Goal: Information Seeking & Learning: Check status

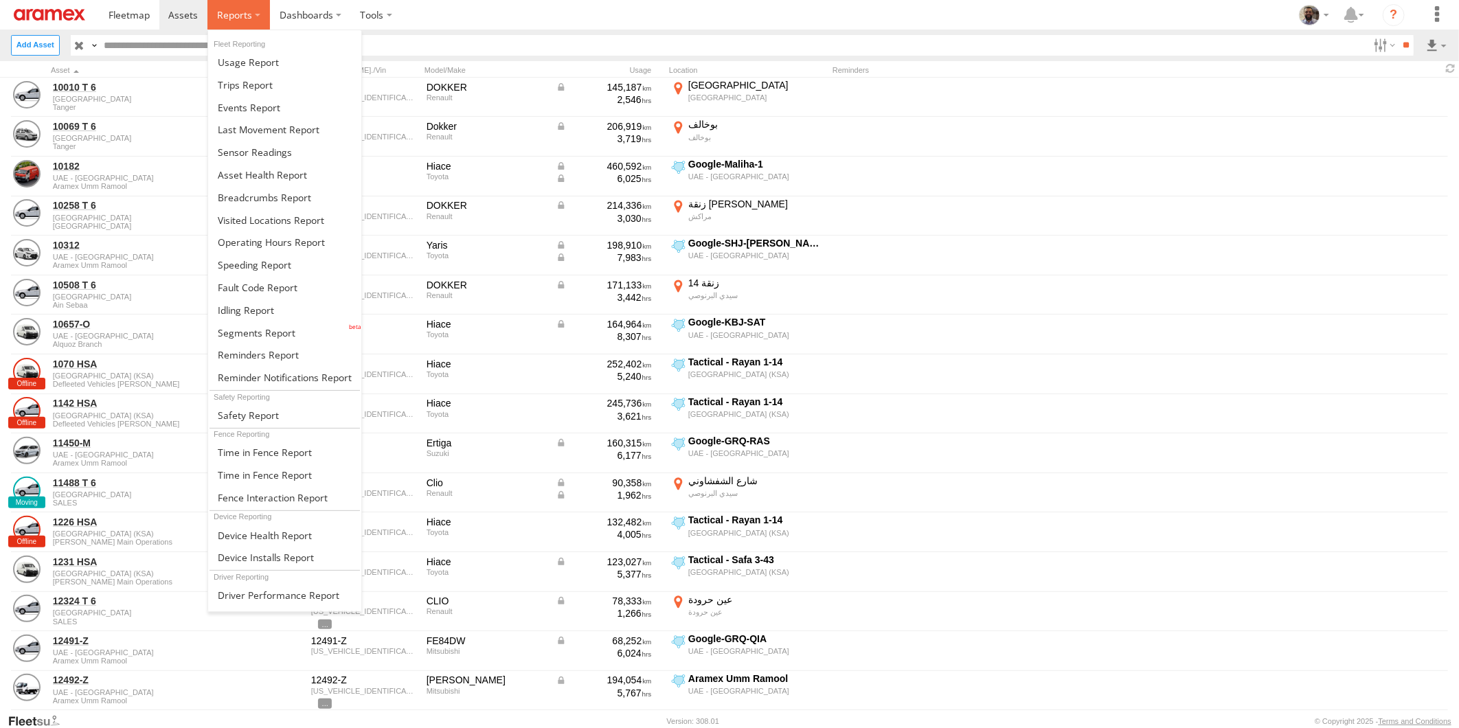
click at [257, 14] on label at bounding box center [238, 15] width 62 height 30
click at [296, 531] on span at bounding box center [265, 535] width 94 height 13
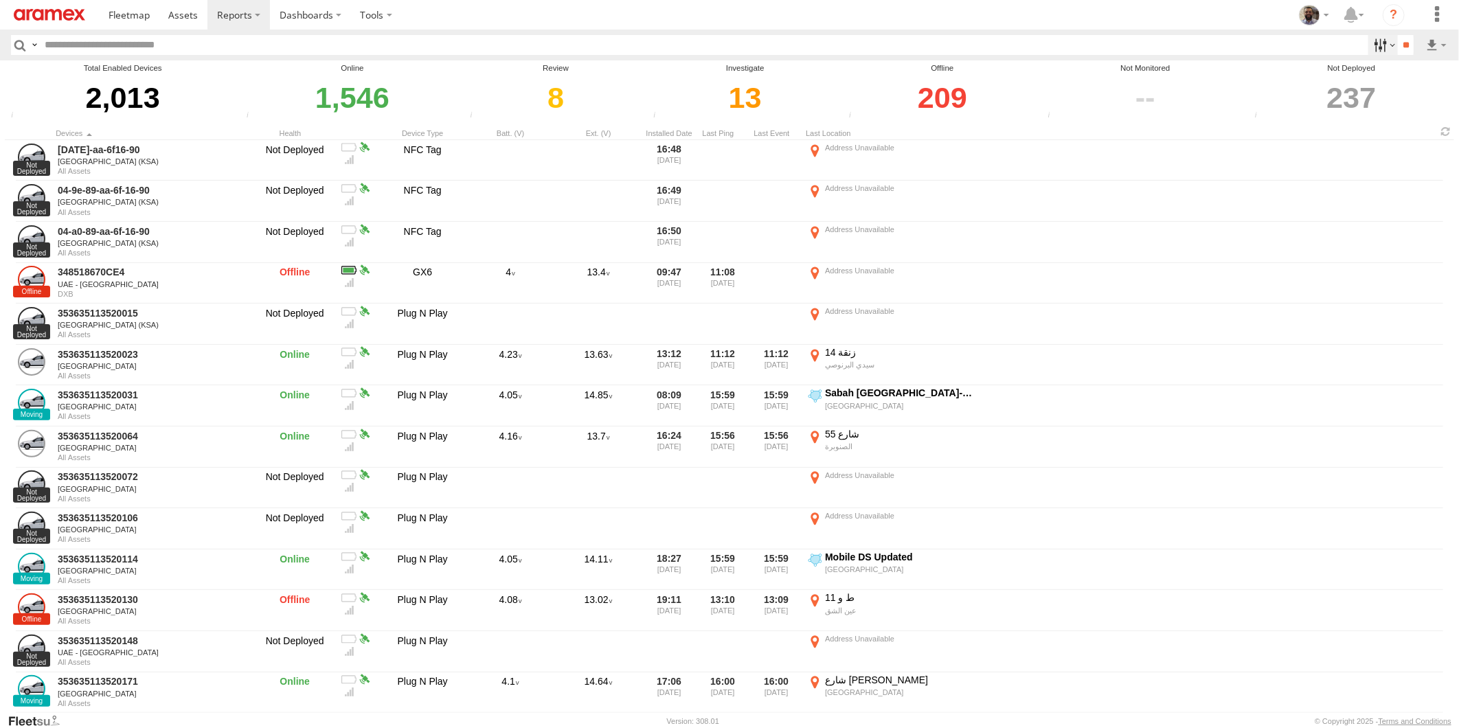
click at [1371, 44] on label at bounding box center [1383, 45] width 30 height 20
click at [0, 0] on span "DXB" at bounding box center [0, 0] width 0 height 0
click at [1403, 49] on input "**" at bounding box center [1405, 45] width 16 height 20
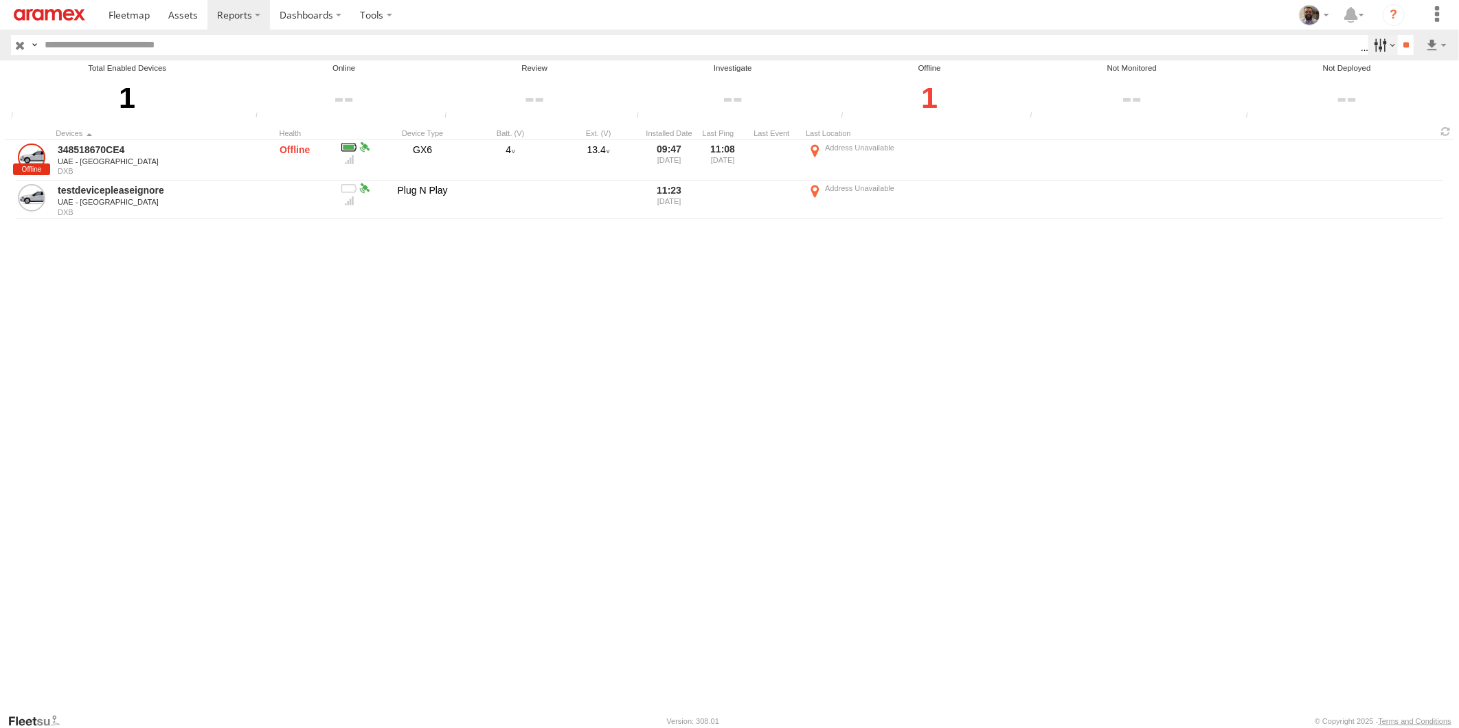
click at [1380, 45] on label at bounding box center [1383, 45] width 30 height 20
click at [0, 0] on span "UAE - [GEOGRAPHIC_DATA]" at bounding box center [0, 0] width 0 height 0
click at [0, 0] on span "All Assets" at bounding box center [0, 0] width 0 height 0
click at [1408, 43] on input "**" at bounding box center [1405, 45] width 16 height 20
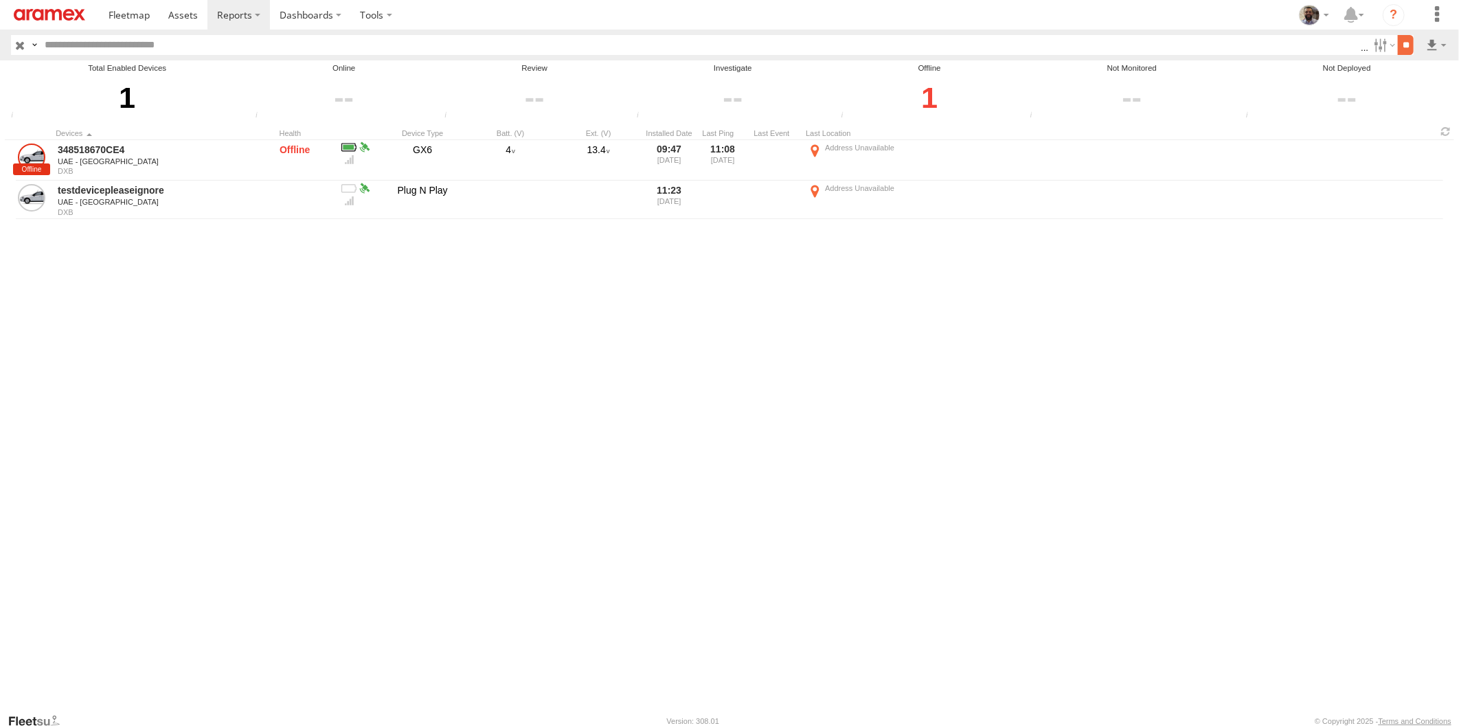
scroll to position [0, 0]
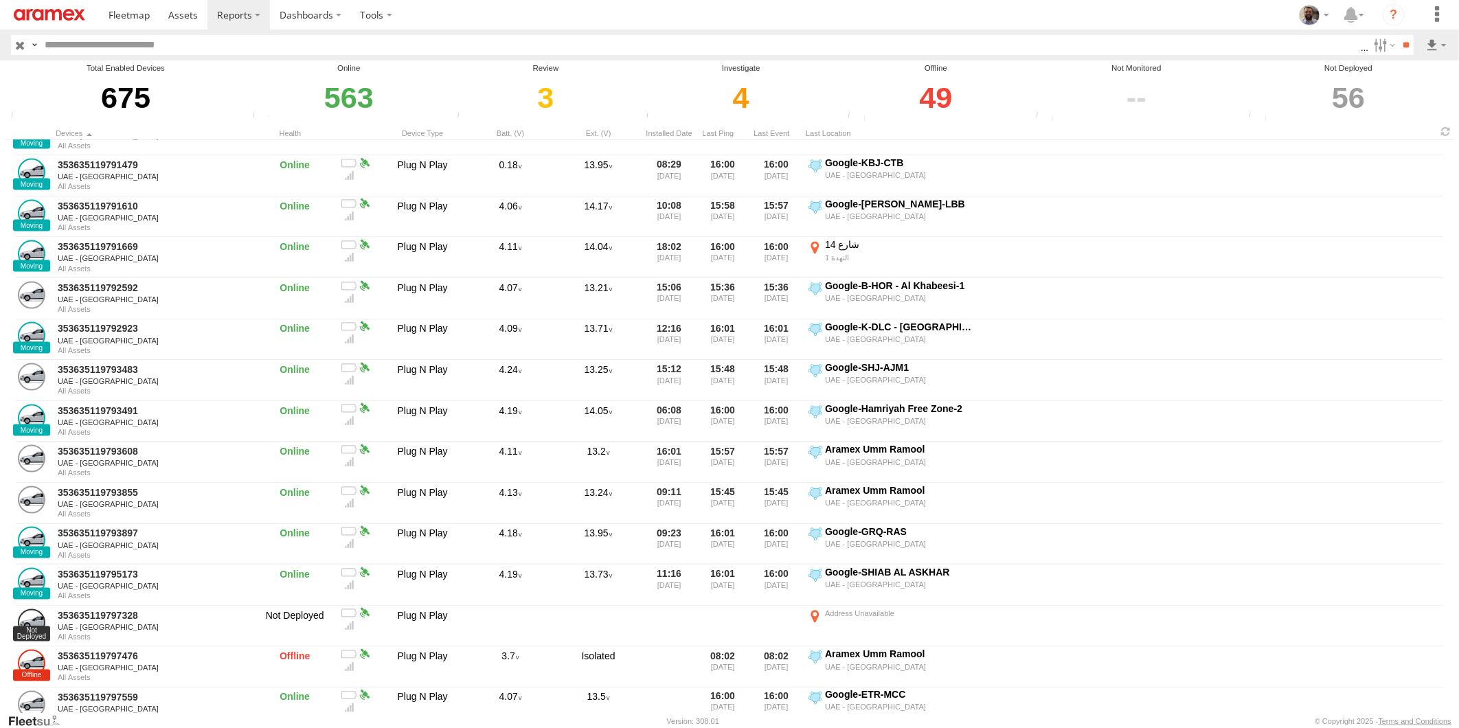
scroll to position [1296, 0]
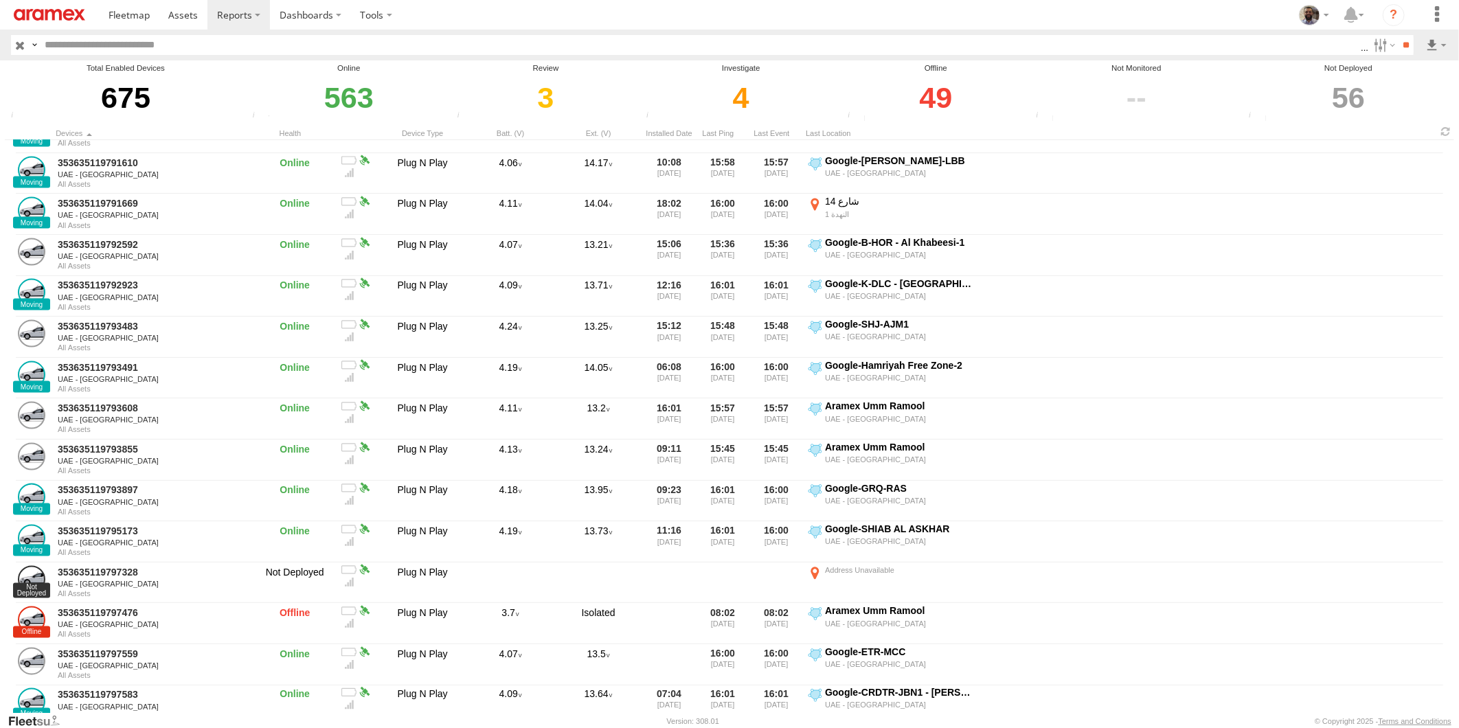
click at [928, 93] on div "49" at bounding box center [935, 97] width 184 height 47
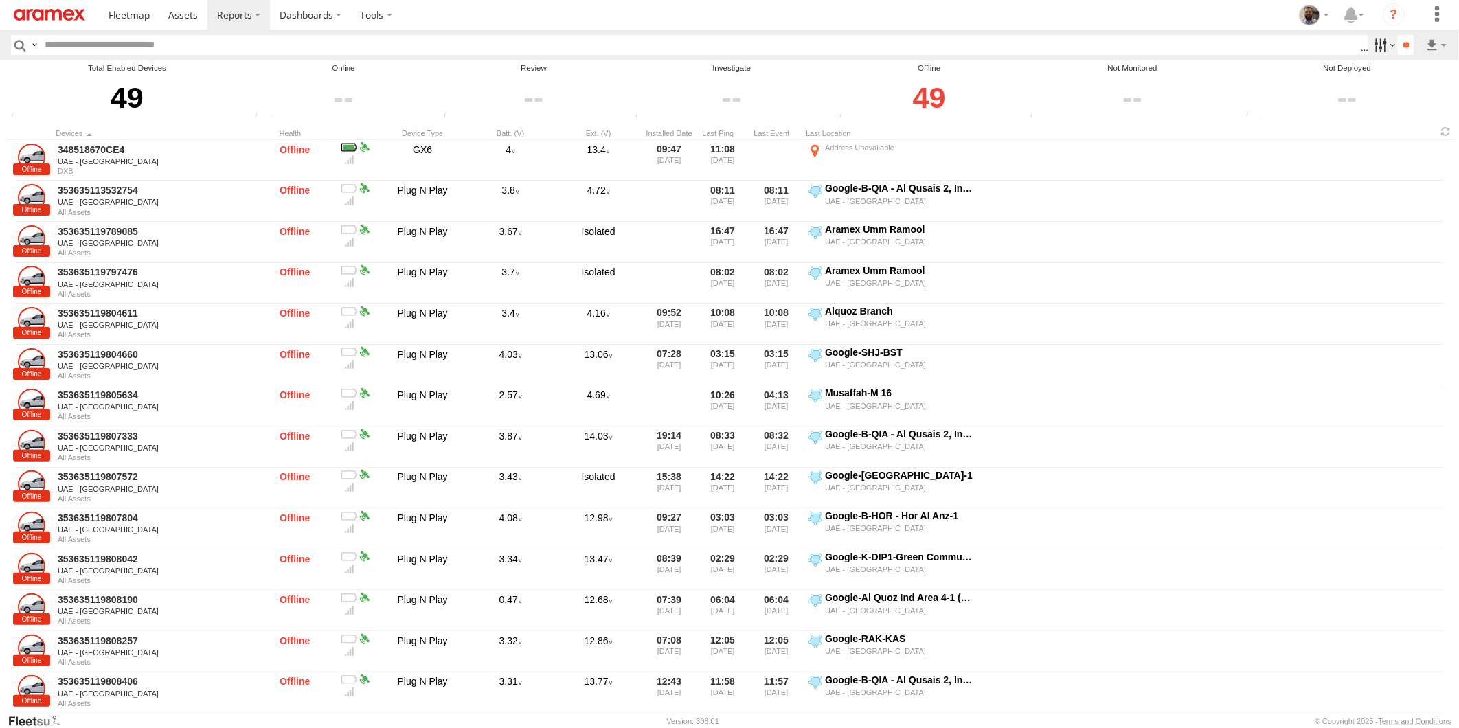
click at [1381, 45] on label at bounding box center [1383, 45] width 30 height 20
click at [0, 0] on label at bounding box center [0, 0] width 0 height 0
click at [0, 0] on span "DXB" at bounding box center [0, 0] width 0 height 0
click at [1413, 48] on input "**" at bounding box center [1405, 45] width 16 height 20
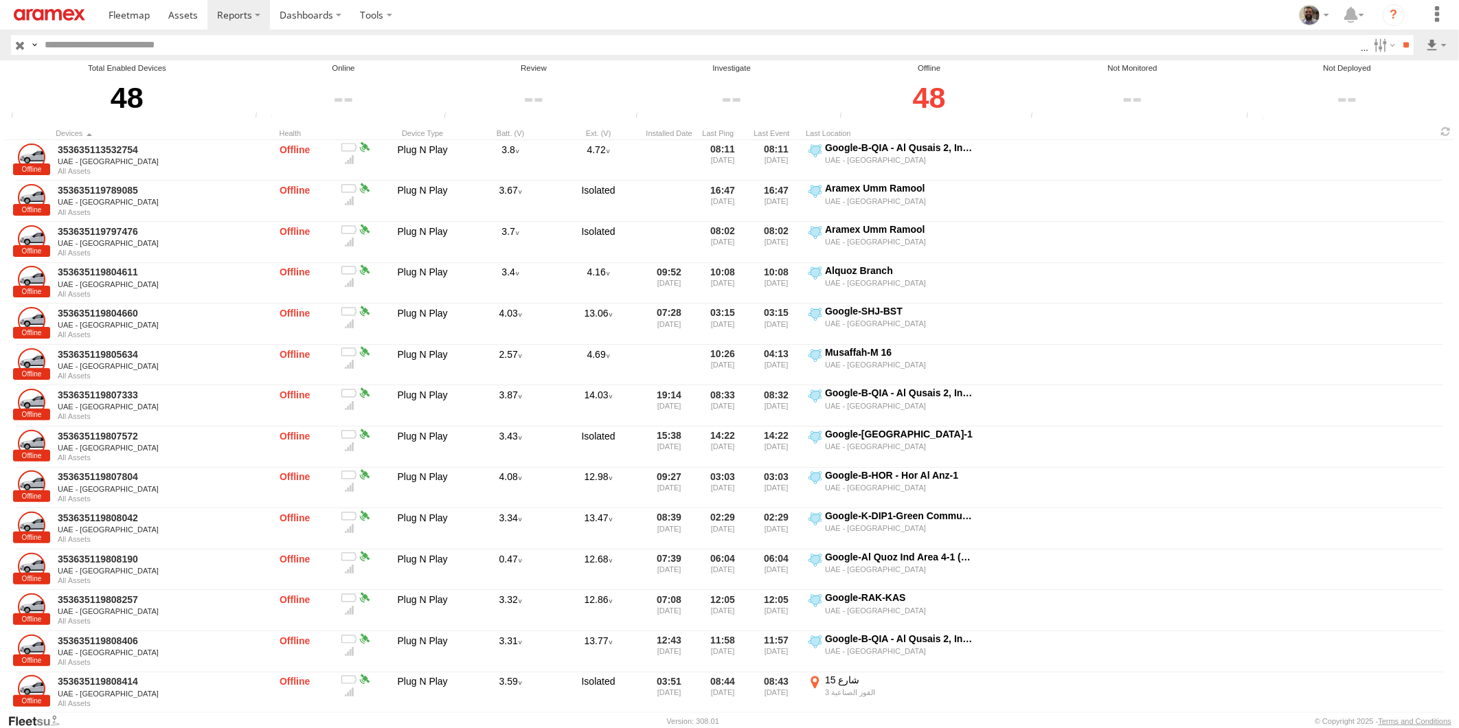
click at [937, 94] on div "48" at bounding box center [929, 97] width 187 height 47
click at [0, 0] on span "Offline" at bounding box center [0, 0] width 0 height 0
click at [1404, 47] on input "**" at bounding box center [1405, 45] width 16 height 20
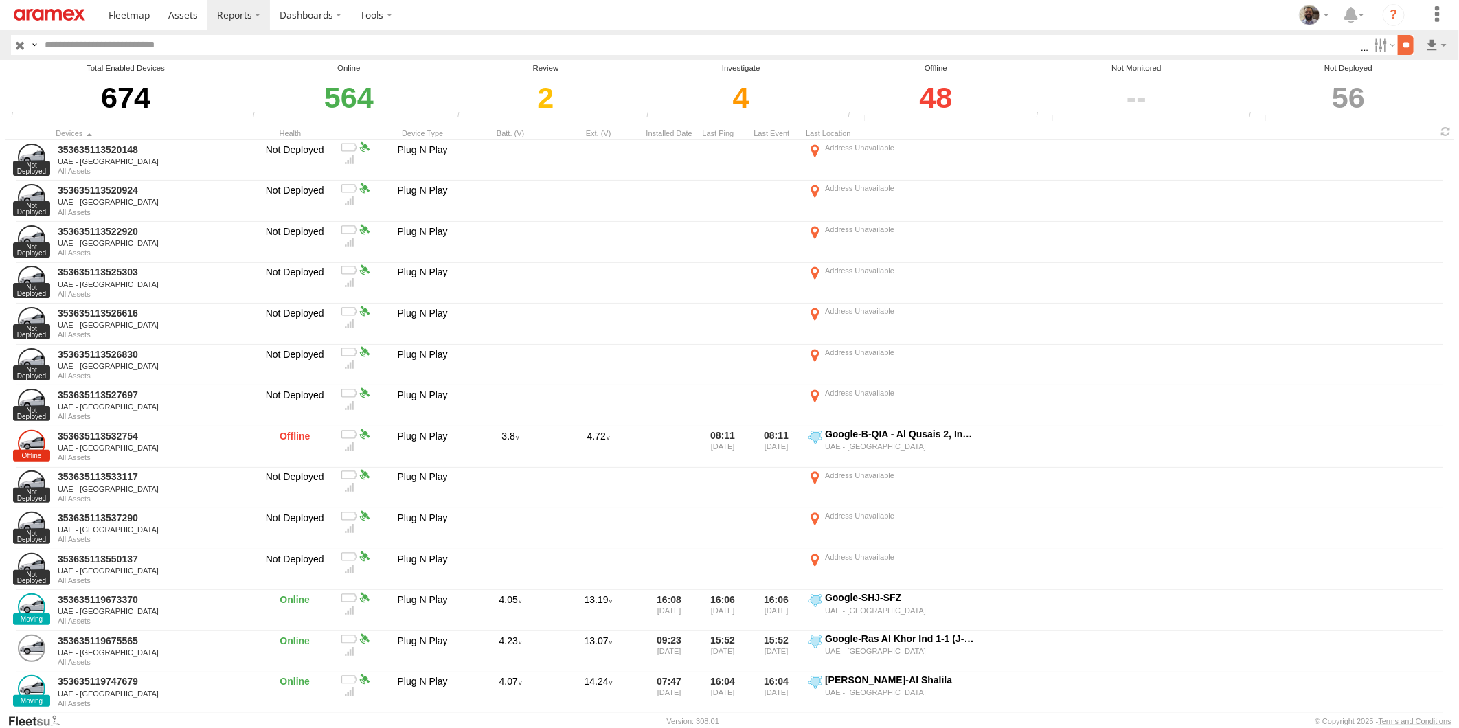
click at [1413, 46] on input "**" at bounding box center [1405, 45] width 16 height 20
click at [1377, 44] on label at bounding box center [1383, 45] width 30 height 20
click at [0, 0] on label at bounding box center [0, 0] width 0 height 0
click at [0, 0] on span "UAE - [GEOGRAPHIC_DATA]" at bounding box center [0, 0] width 0 height 0
click at [0, 0] on span "All Assets" at bounding box center [0, 0] width 0 height 0
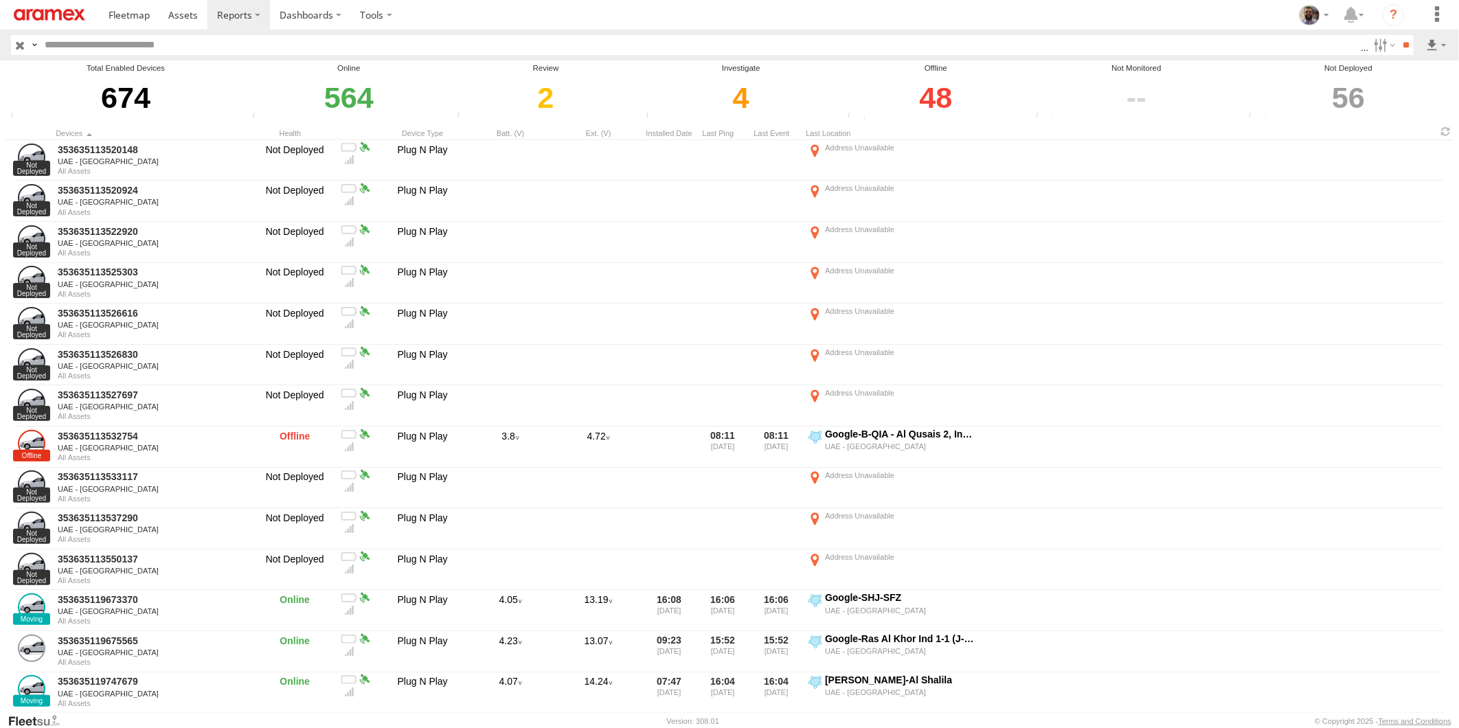
click at [0, 0] on span "All Assets" at bounding box center [0, 0] width 0 height 0
click at [1406, 48] on input "**" at bounding box center [1405, 45] width 16 height 20
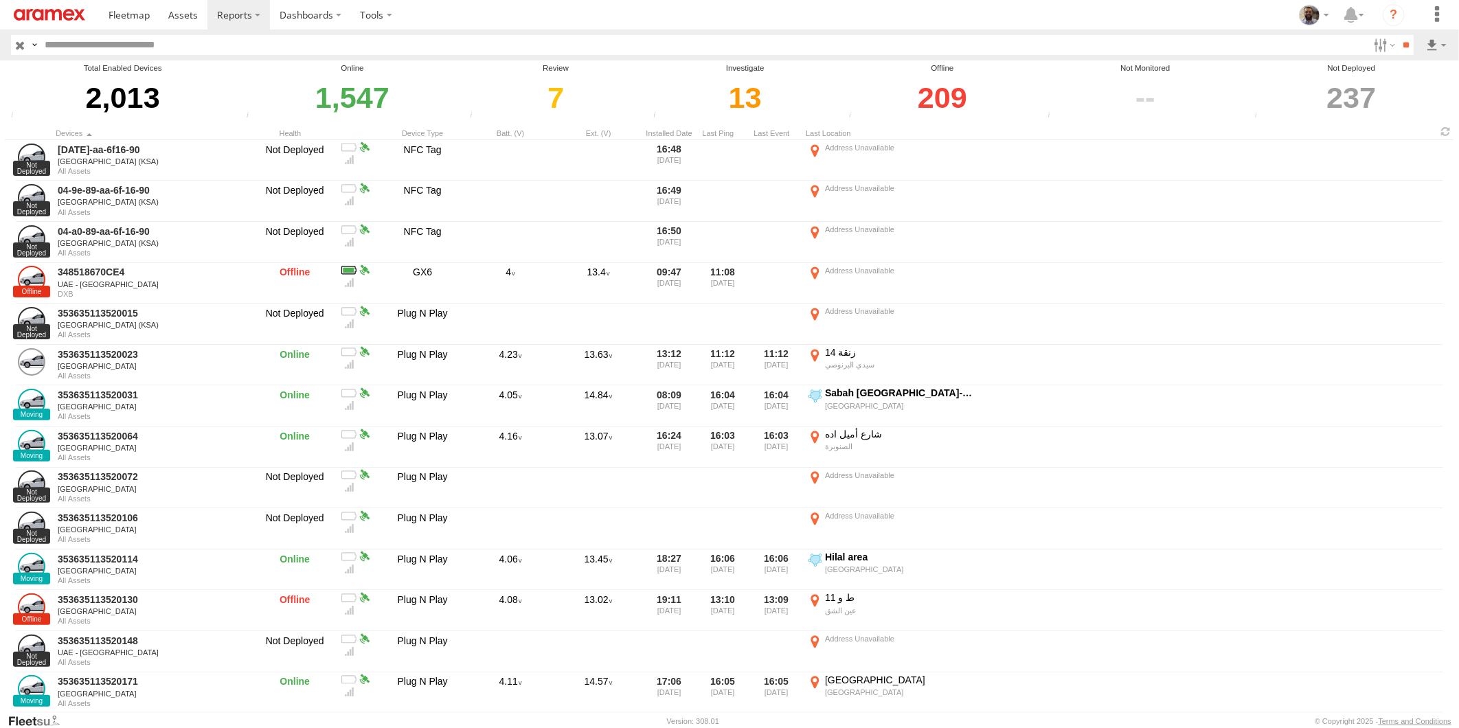
click at [1361, 104] on div "237" at bounding box center [1350, 97] width 201 height 47
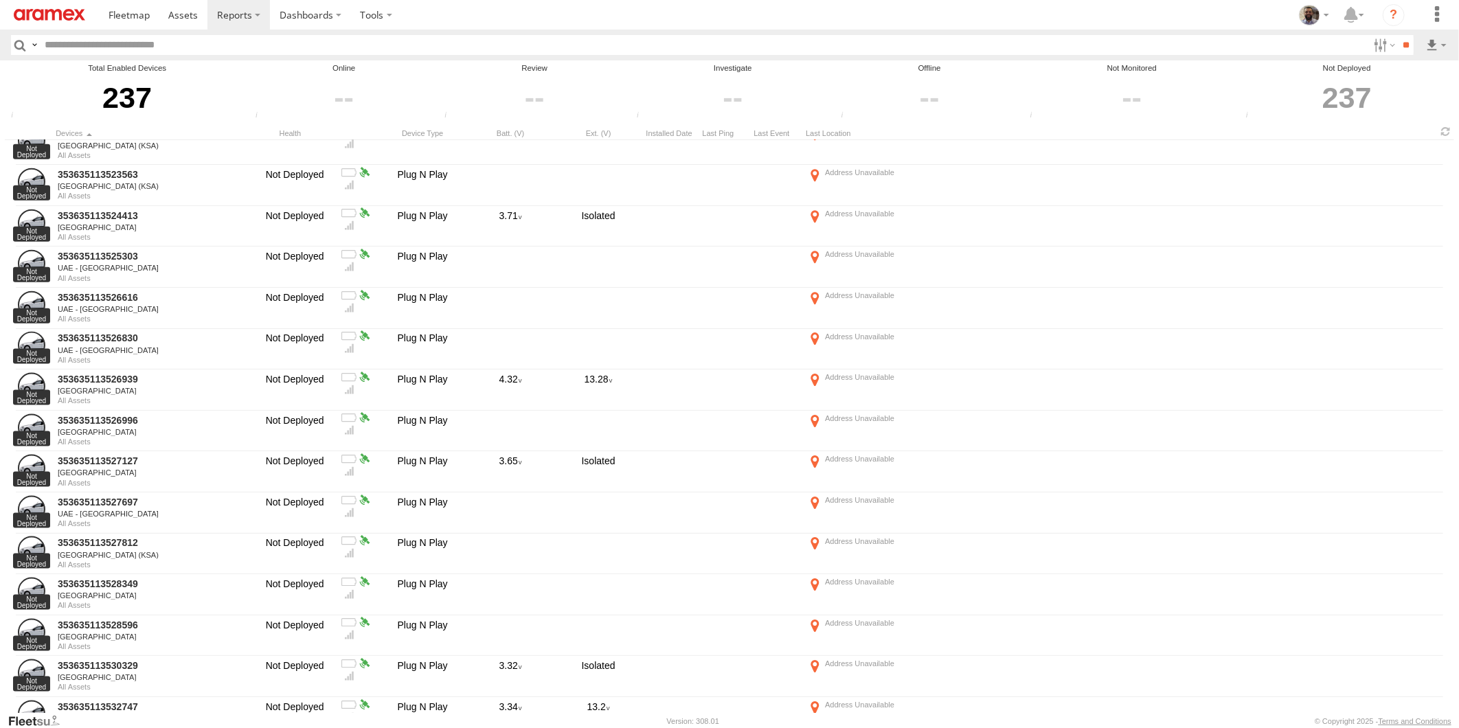
scroll to position [1373, 0]
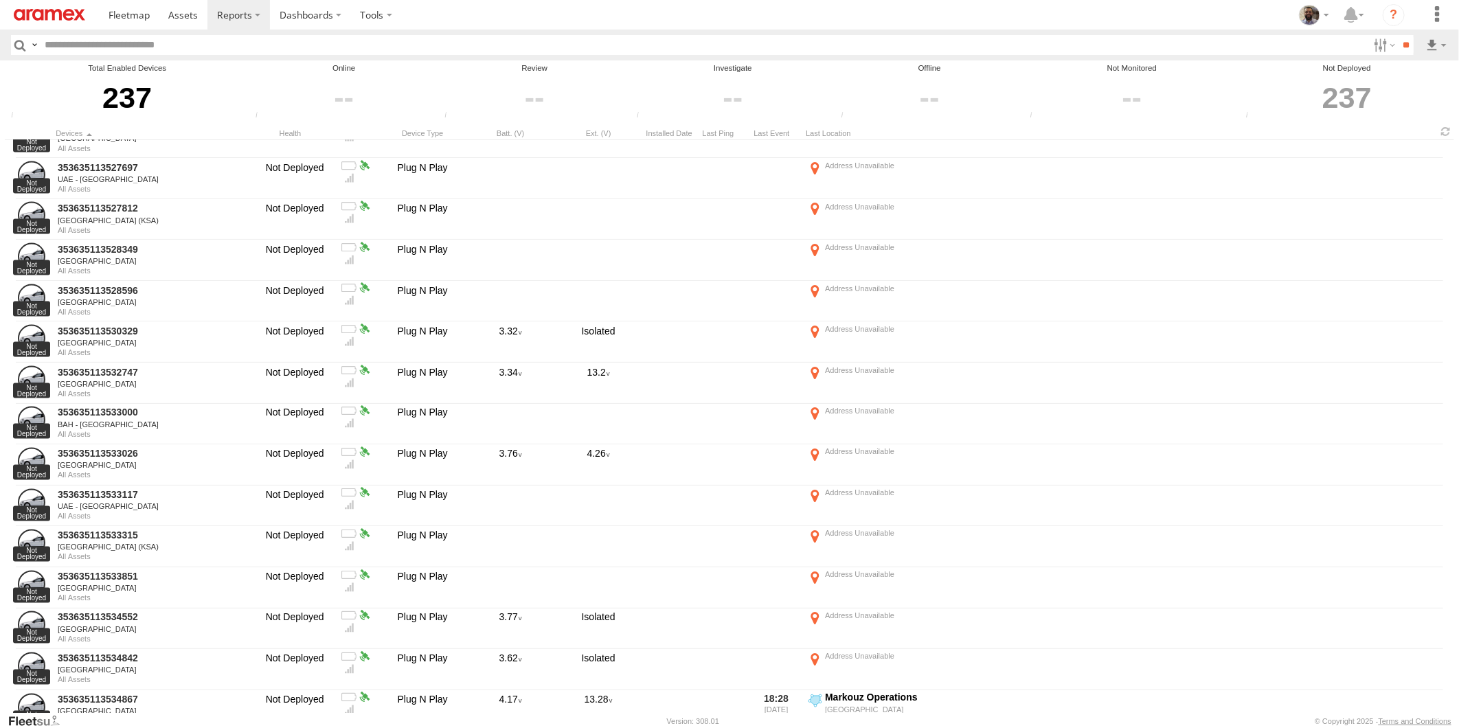
click at [1340, 87] on div "237" at bounding box center [1347, 97] width 210 height 47
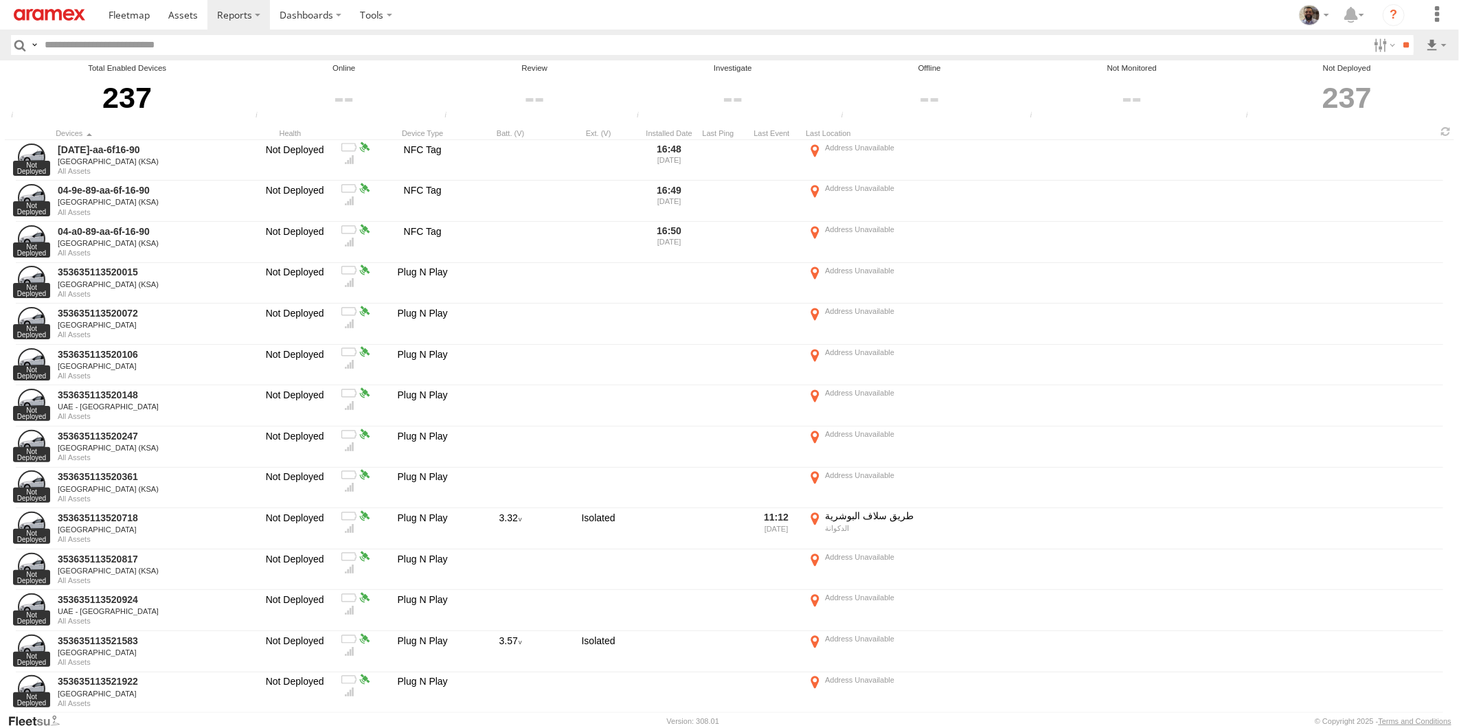
click at [928, 89] on div at bounding box center [929, 97] width 185 height 47
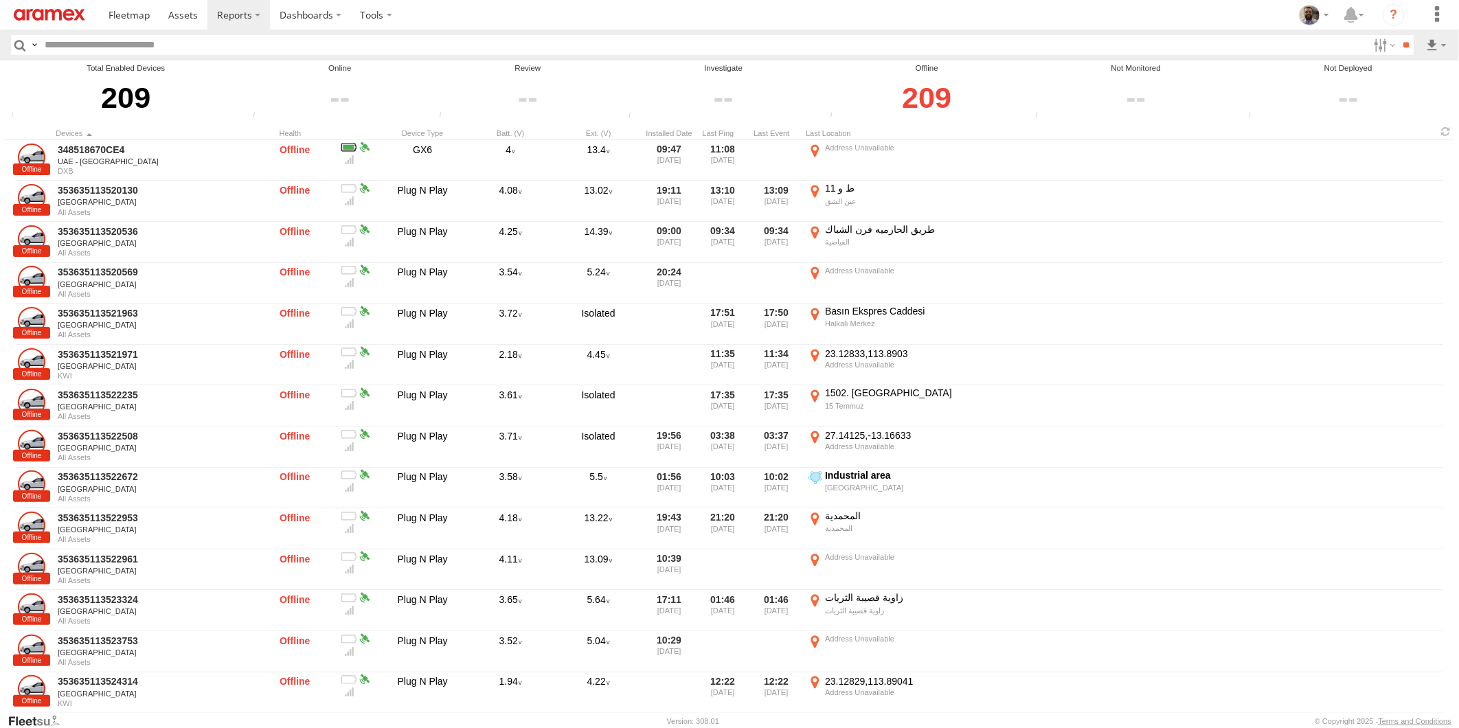
click at [0, 0] on span "Offline" at bounding box center [0, 0] width 0 height 0
click at [201, 16] on link at bounding box center [183, 15] width 49 height 30
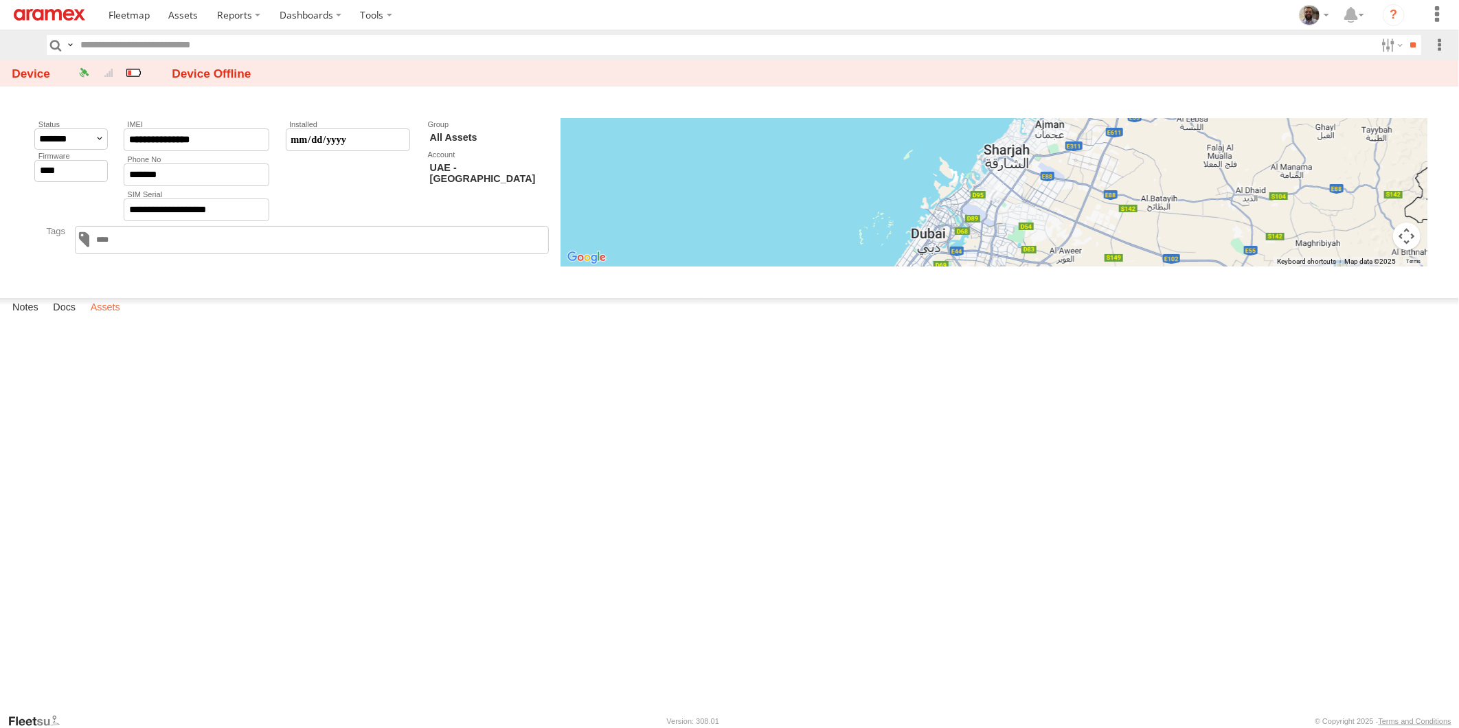
click at [106, 317] on label "Assets" at bounding box center [105, 307] width 43 height 19
click at [1432, 21] on label at bounding box center [1436, 15] width 30 height 30
click at [1408, 128] on link at bounding box center [1411, 129] width 82 height 23
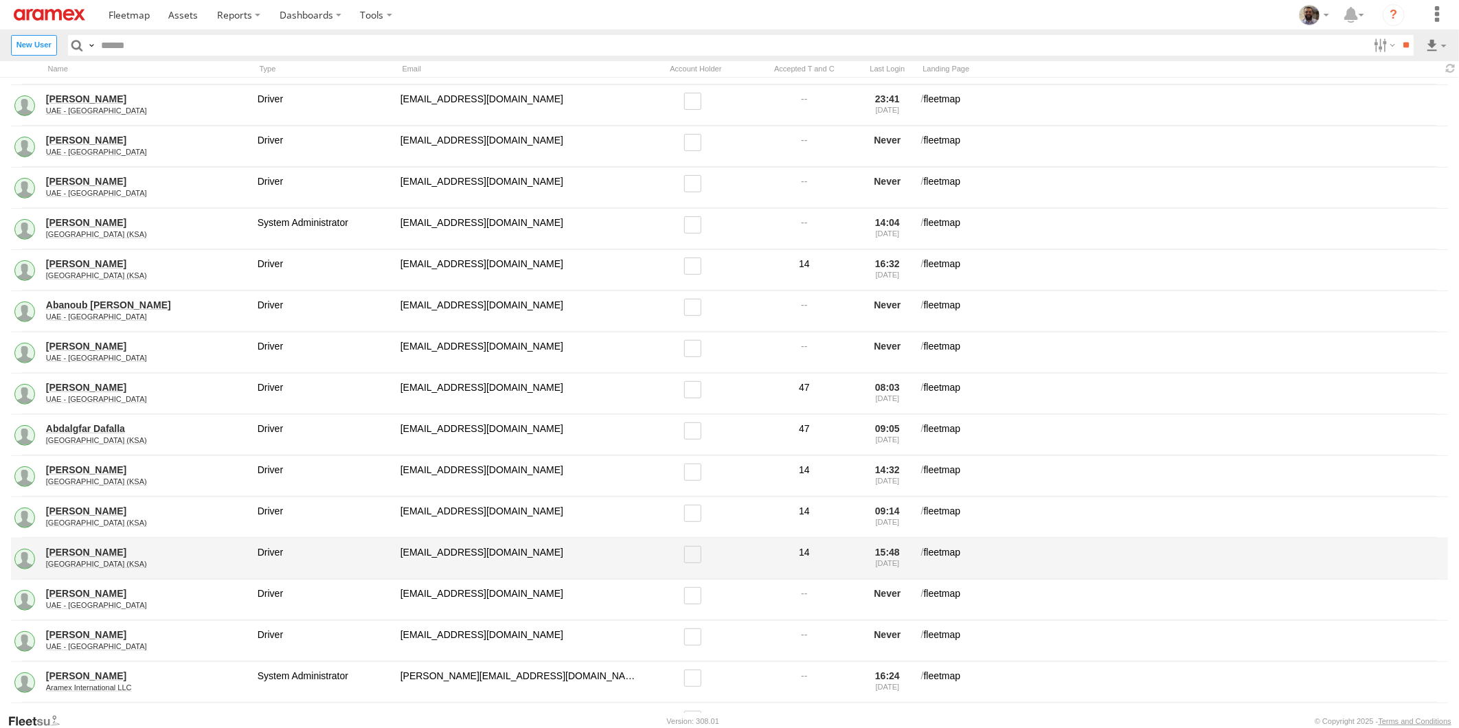
scroll to position [381, 0]
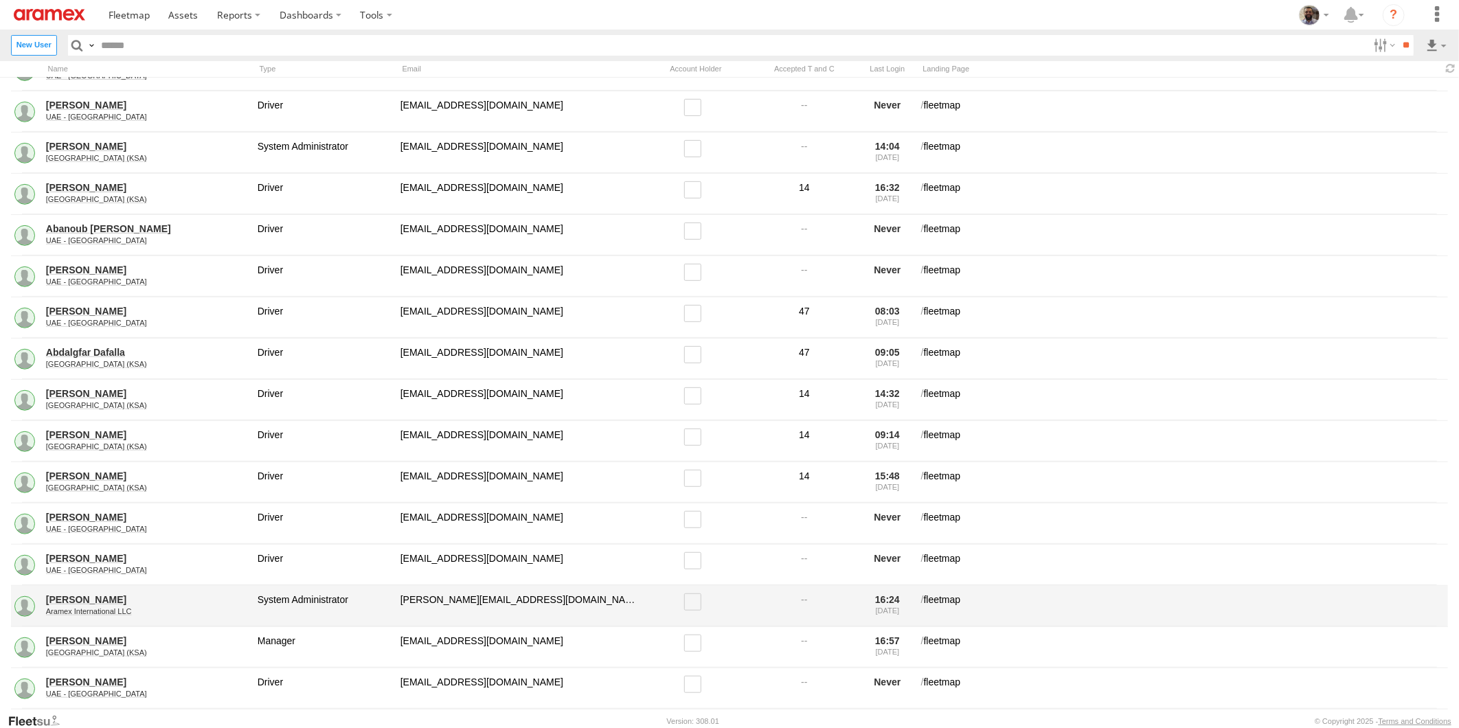
click at [100, 597] on link "[PERSON_NAME]" at bounding box center [147, 599] width 202 height 12
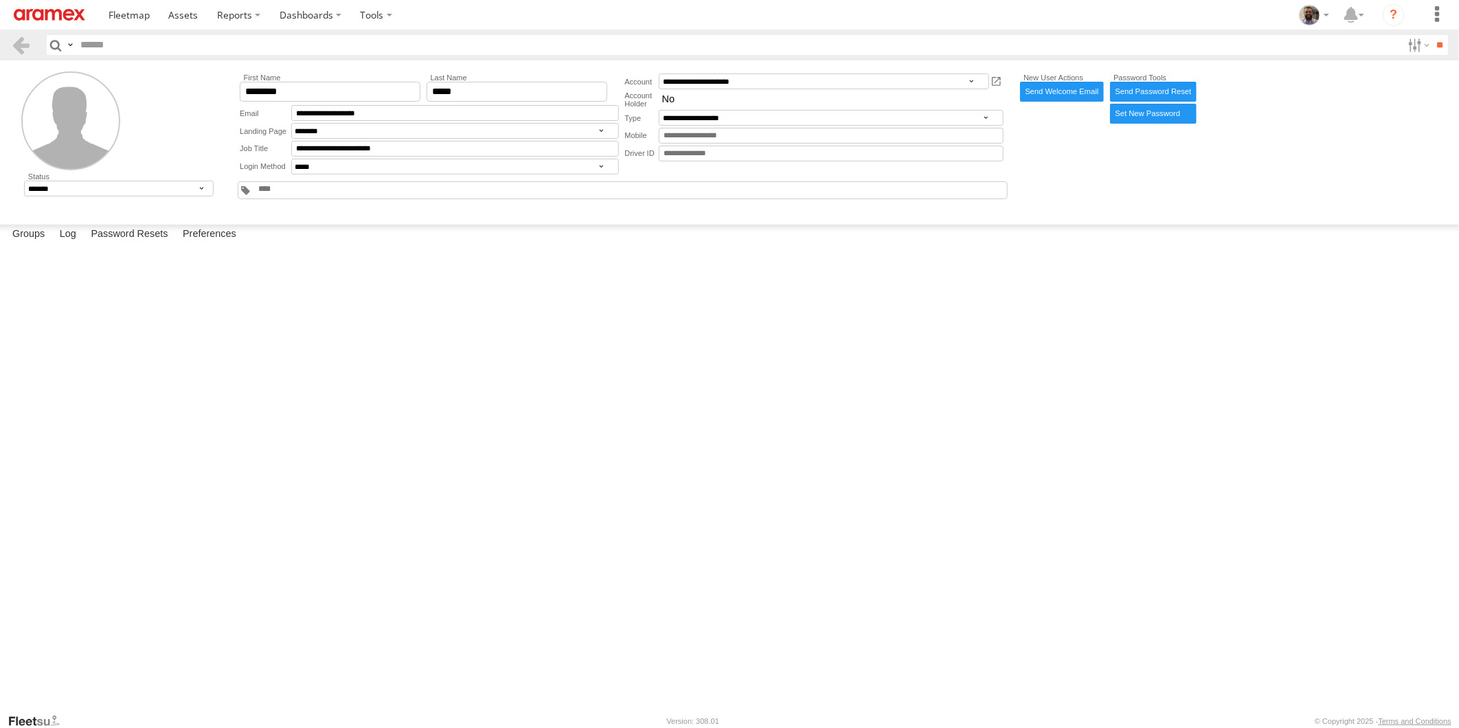
scroll to position [944, 0]
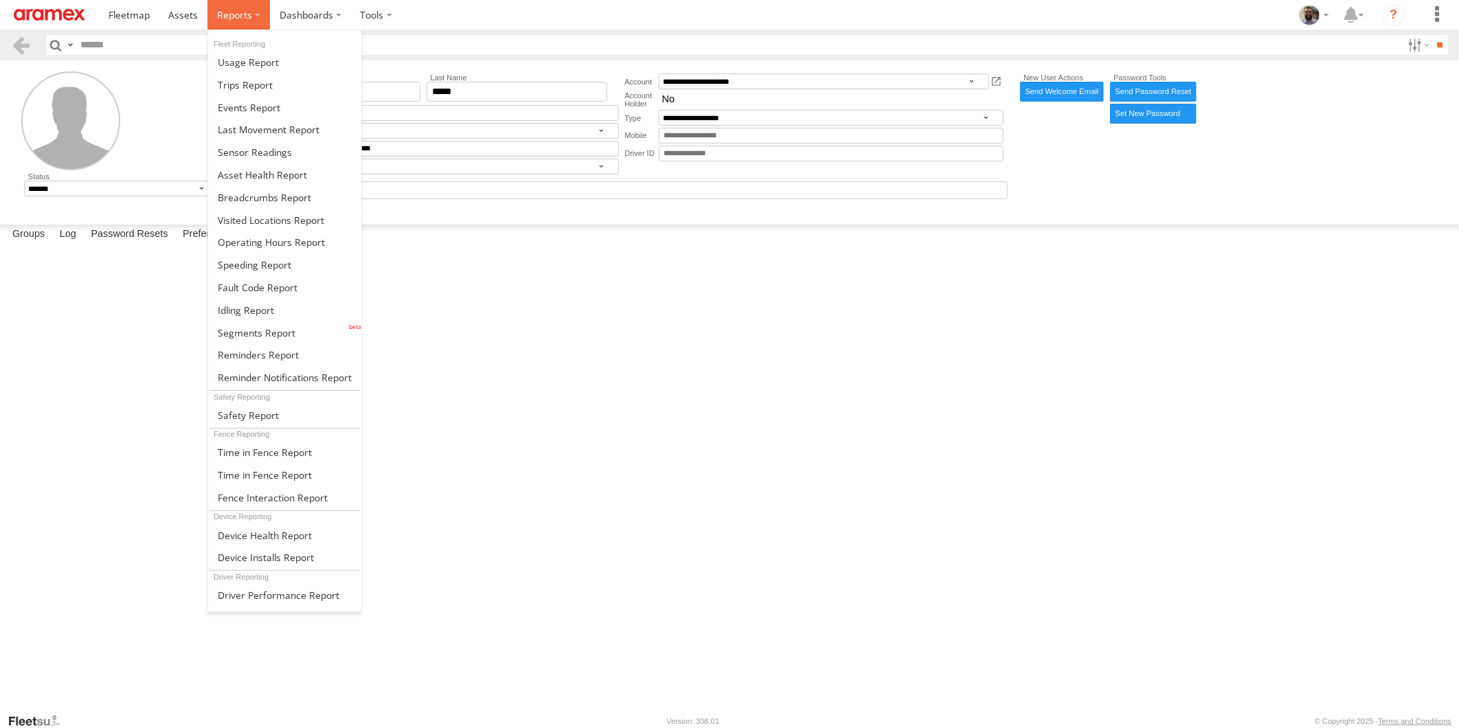
click at [245, 18] on span at bounding box center [234, 14] width 35 height 13
click at [278, 538] on span at bounding box center [265, 535] width 94 height 13
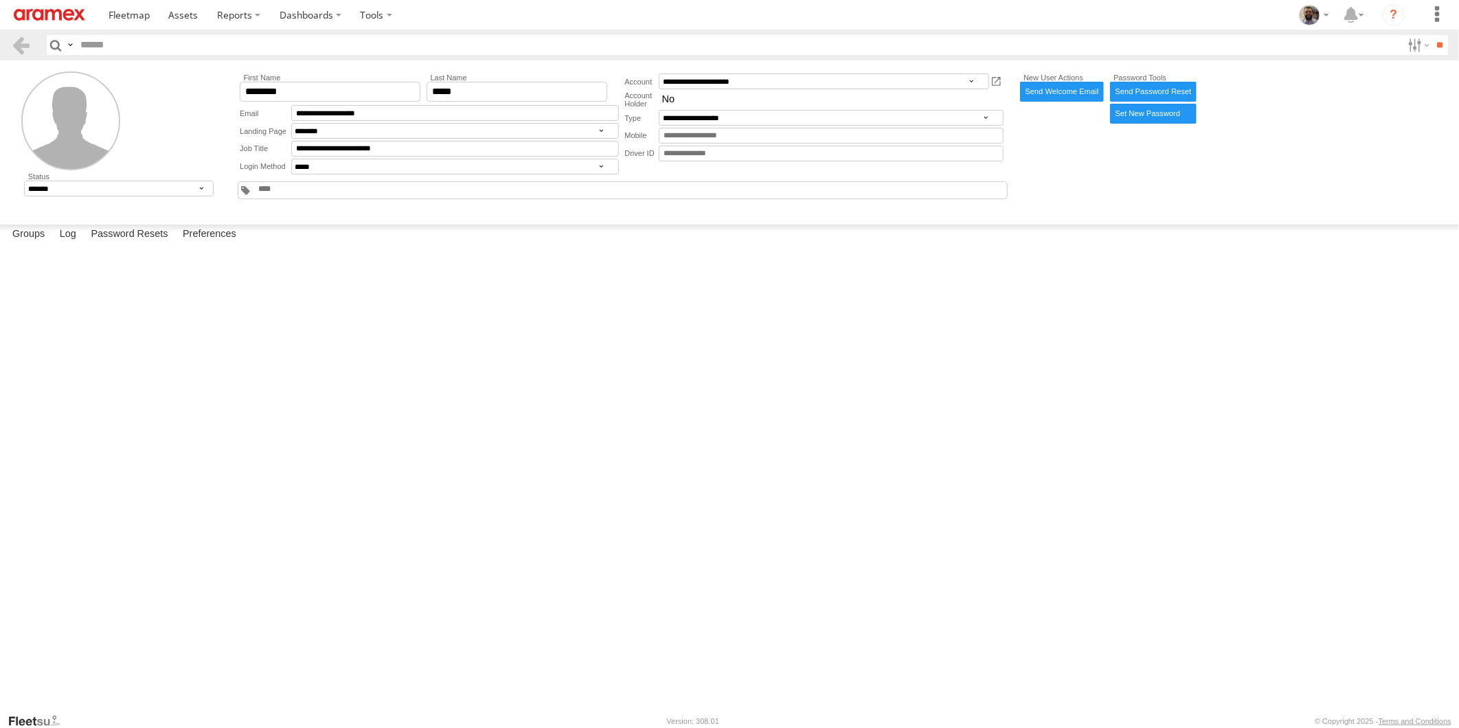
drag, startPoint x: 1324, startPoint y: 44, endPoint x: 1300, endPoint y: 43, distance: 24.0
click at [1300, 43] on input "text" at bounding box center [738, 45] width 1327 height 20
click at [1439, 11] on label at bounding box center [1436, 15] width 30 height 30
click at [1410, 127] on link at bounding box center [1411, 129] width 82 height 23
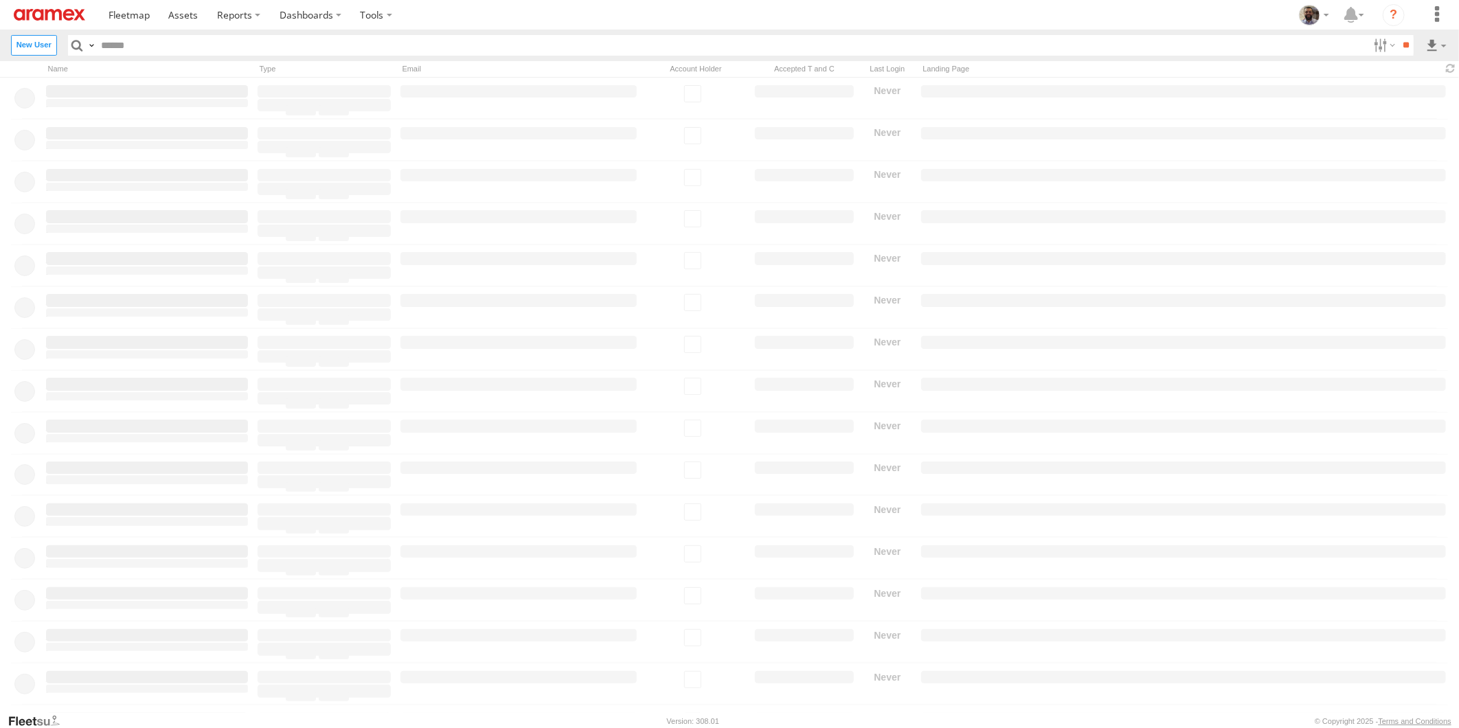
click at [347, 43] on input "text" at bounding box center [732, 45] width 1272 height 20
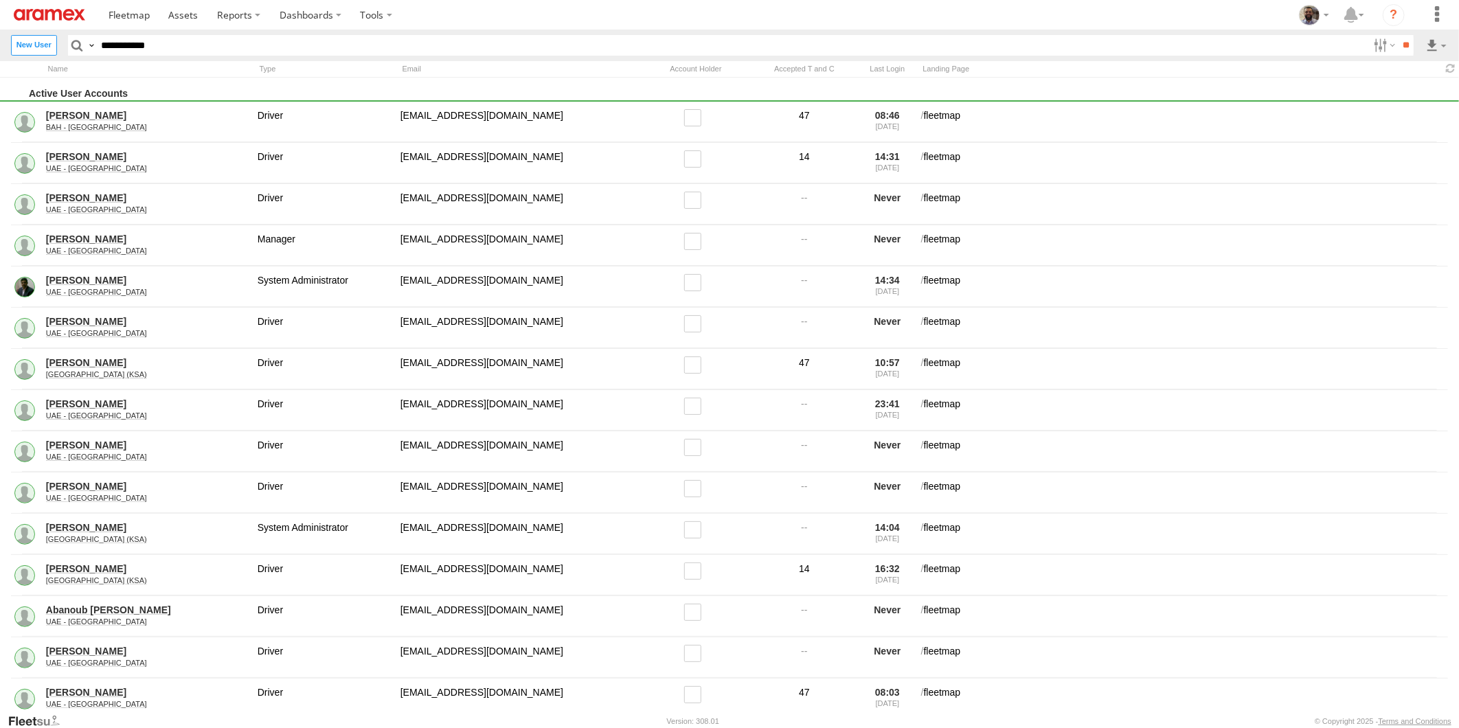
type input "**********"
click at [1397, 35] on input "**" at bounding box center [1405, 45] width 16 height 20
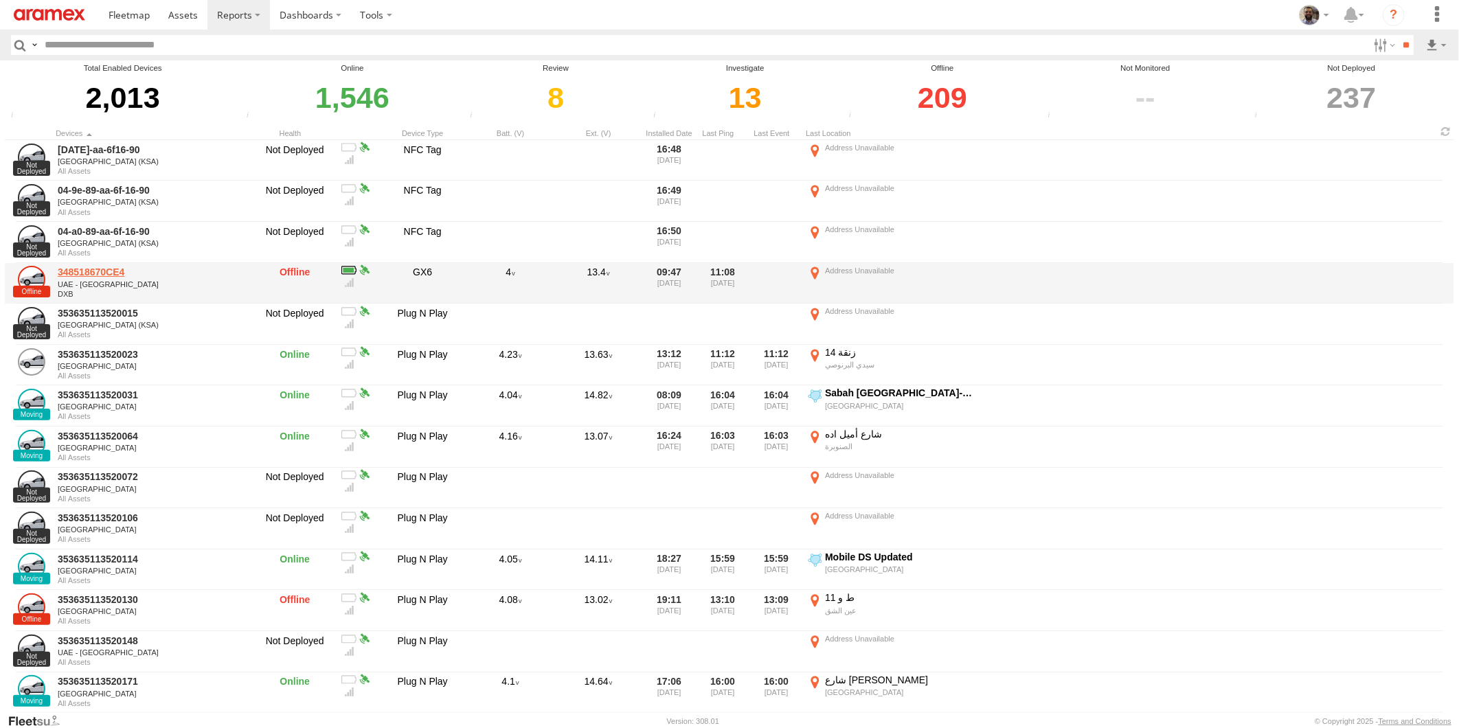
click at [95, 270] on link "348518670CE4" at bounding box center [152, 272] width 188 height 12
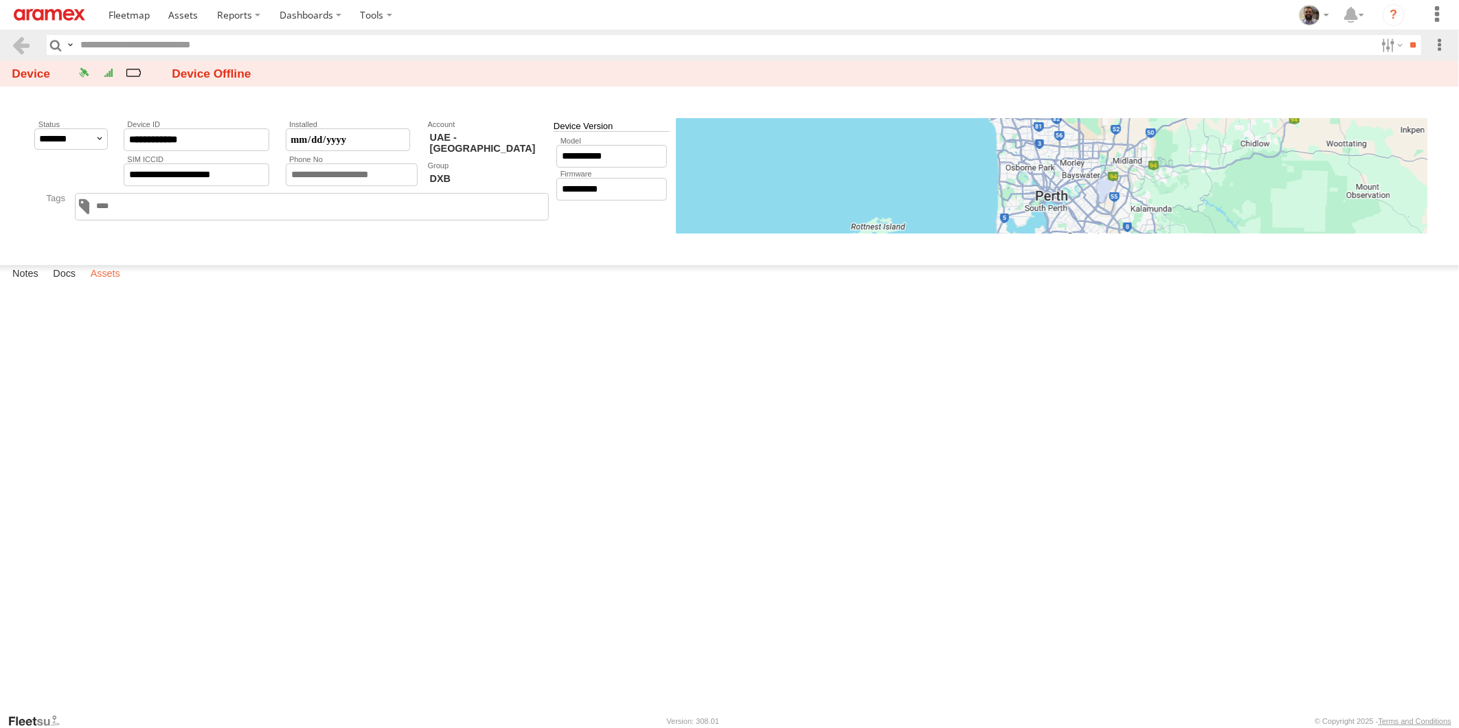
click at [120, 284] on label "Assets" at bounding box center [105, 274] width 43 height 19
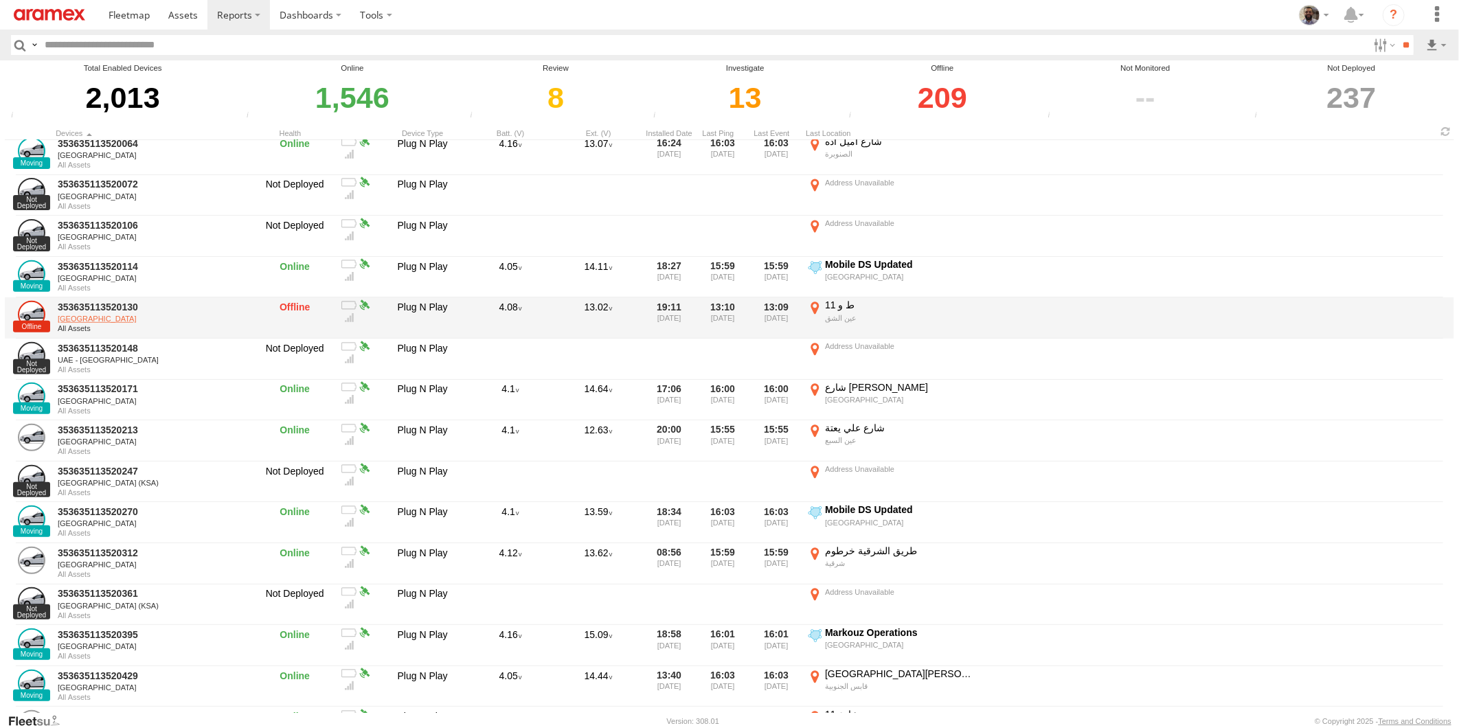
scroll to position [381, 0]
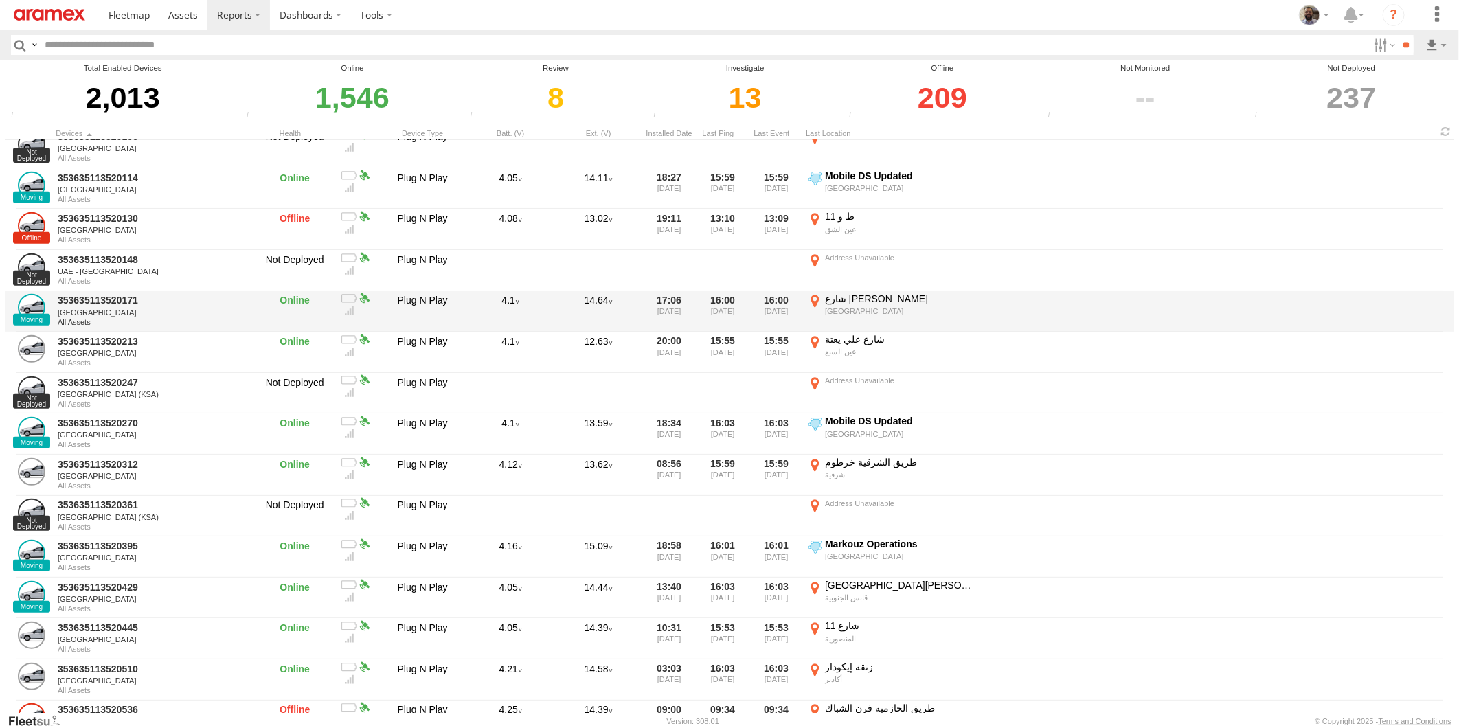
click at [84, 306] on div "353635113520171 Tunisia All Assets" at bounding box center [152, 312] width 192 height 38
click at [86, 296] on link "353635113520171" at bounding box center [152, 300] width 188 height 12
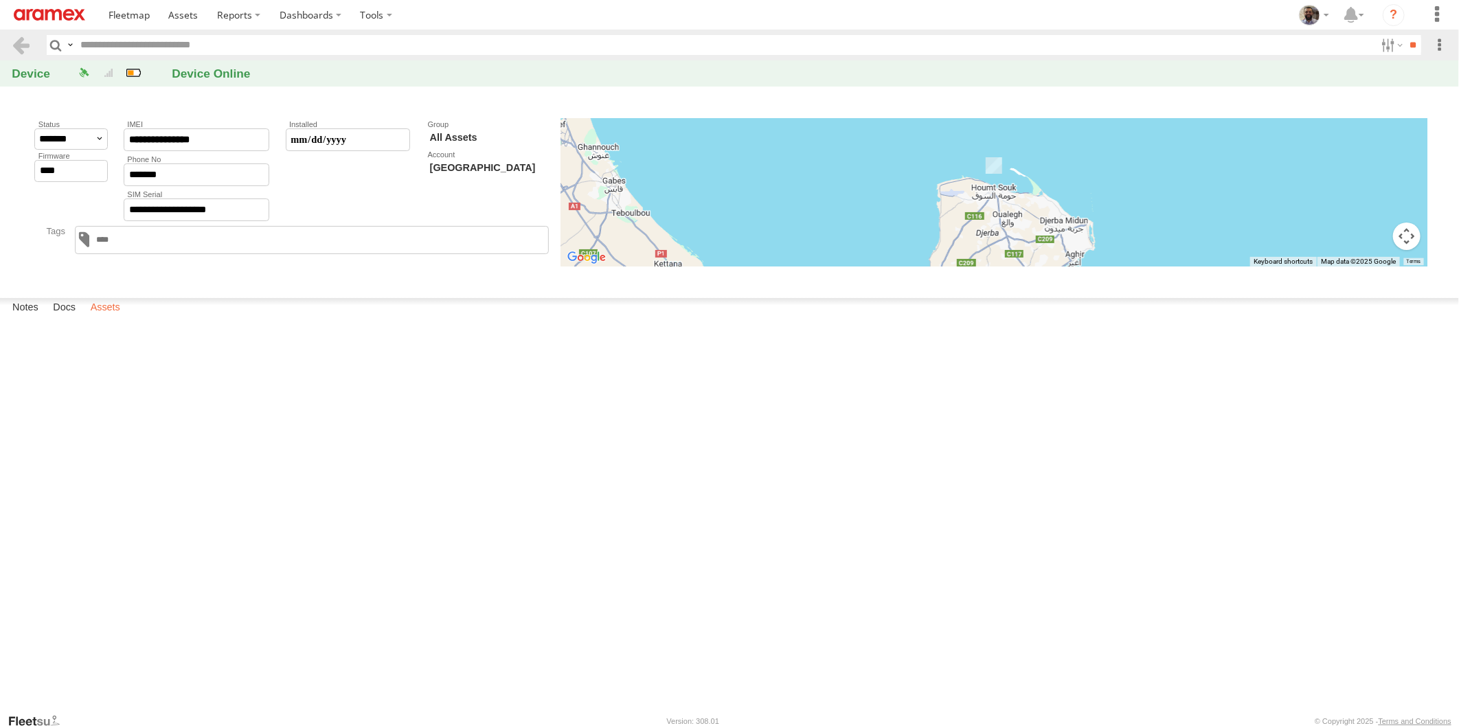
click at [113, 317] on label "Assets" at bounding box center [105, 307] width 43 height 19
click at [181, 25] on link at bounding box center [183, 15] width 49 height 30
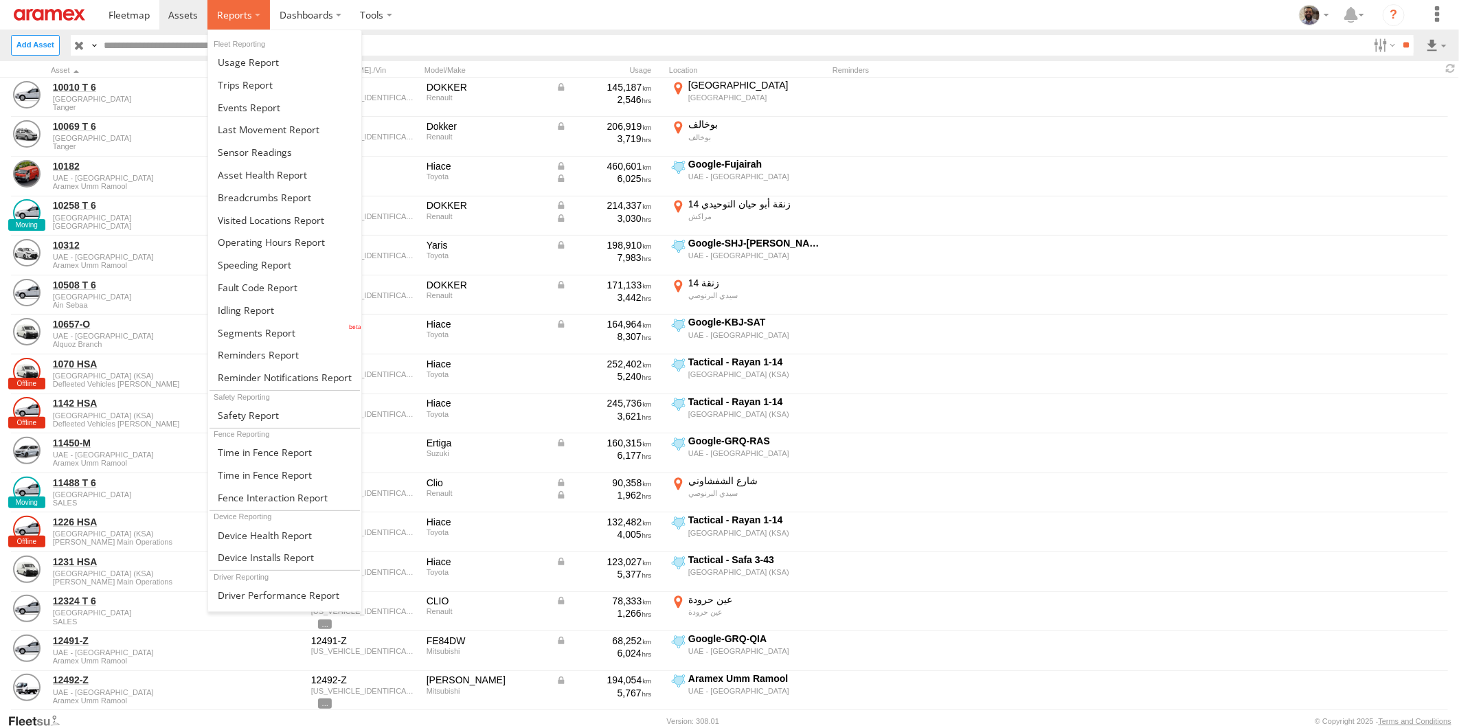
click at [253, 12] on label at bounding box center [238, 15] width 62 height 30
click at [258, 538] on span at bounding box center [265, 535] width 94 height 13
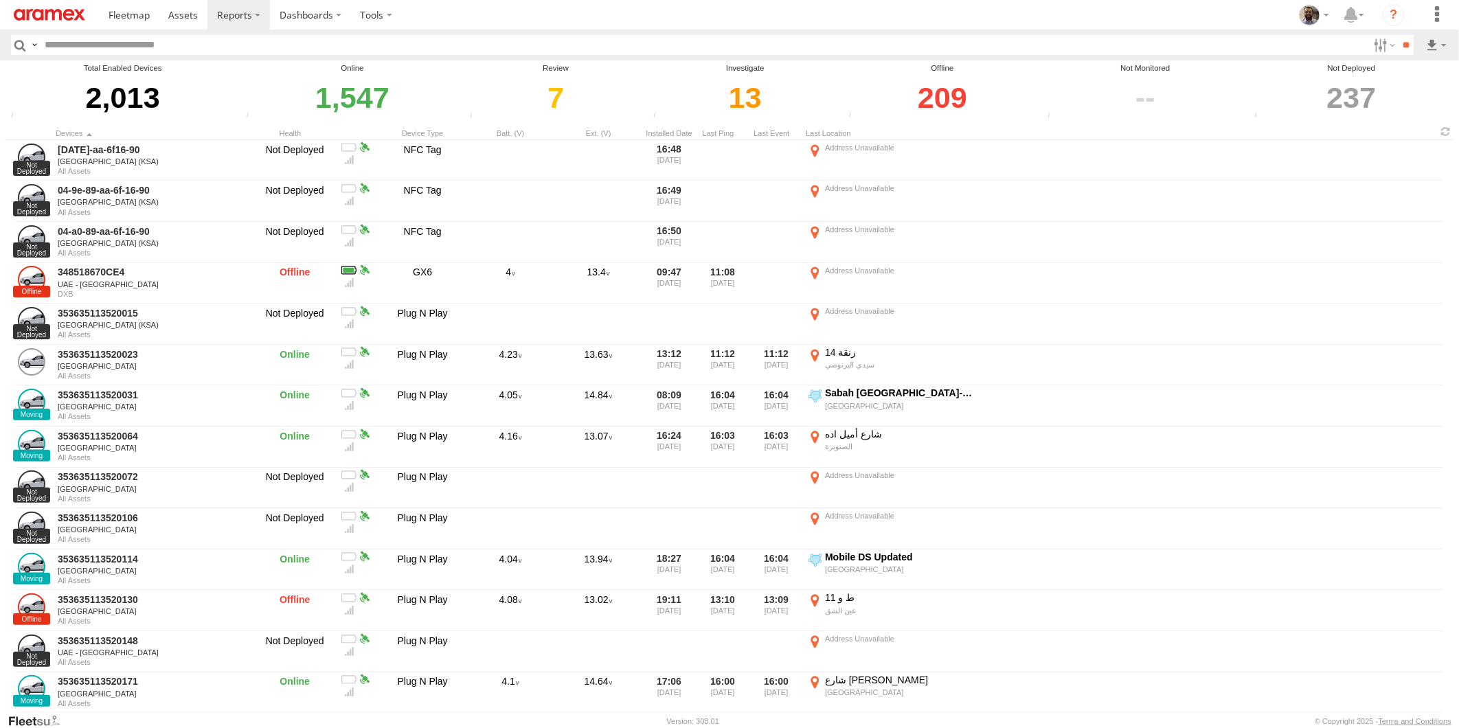
click at [952, 93] on div "209" at bounding box center [942, 97] width 195 height 47
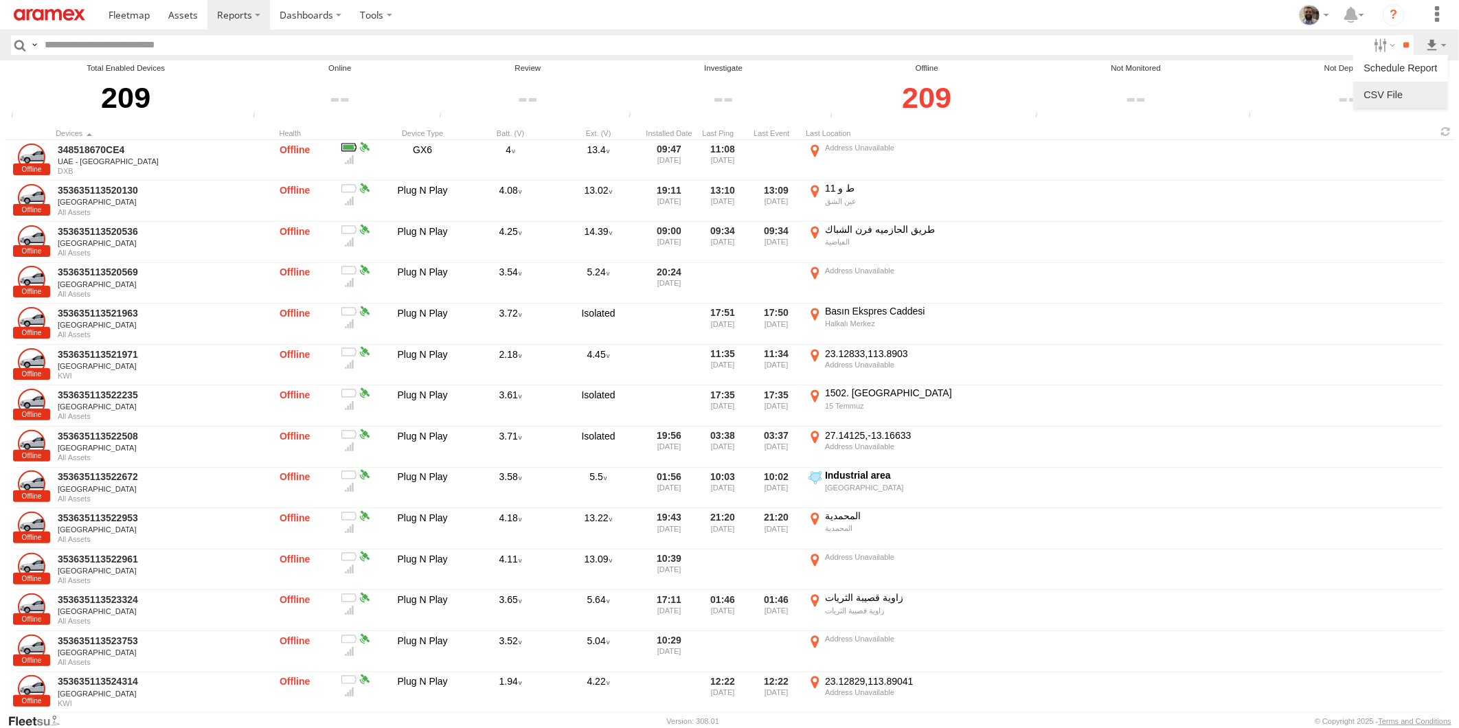
click at [1420, 92] on link at bounding box center [1400, 94] width 84 height 21
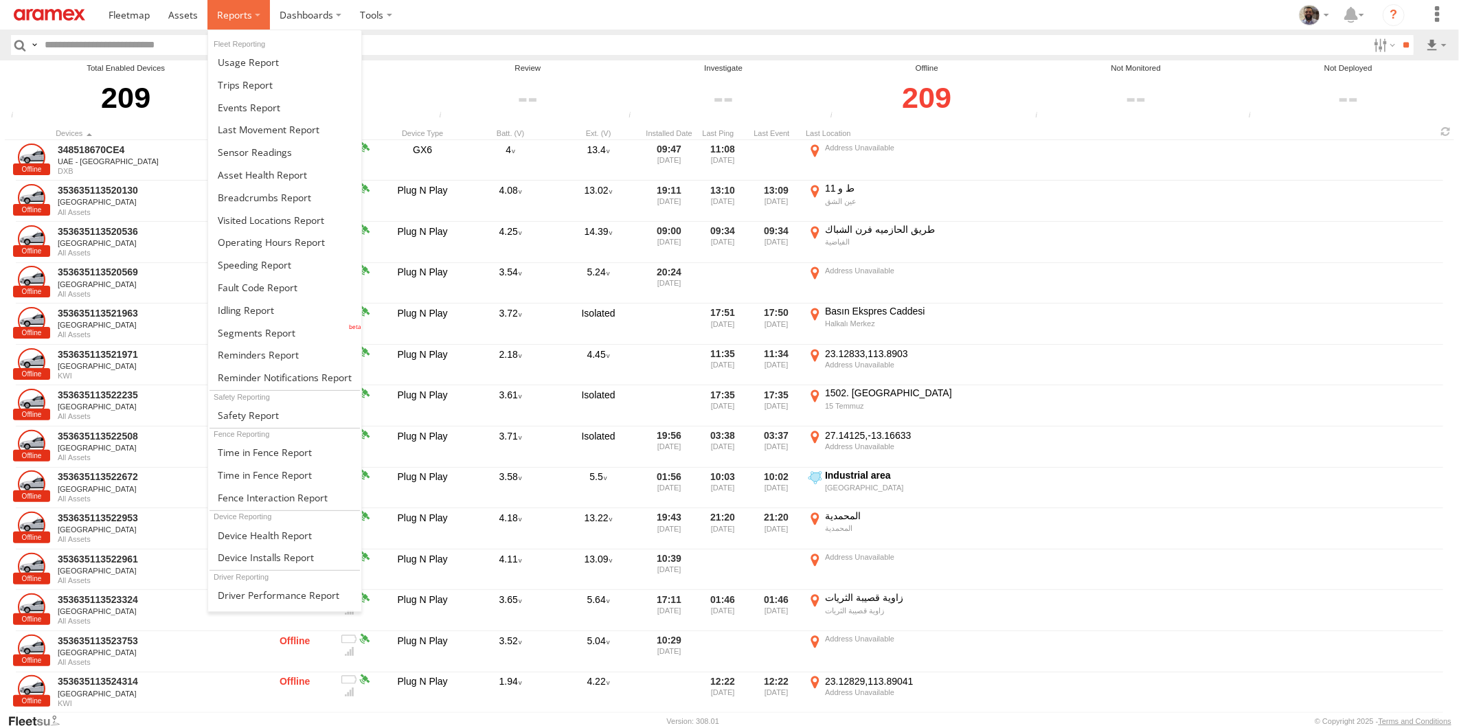
click at [246, 14] on span at bounding box center [234, 14] width 35 height 13
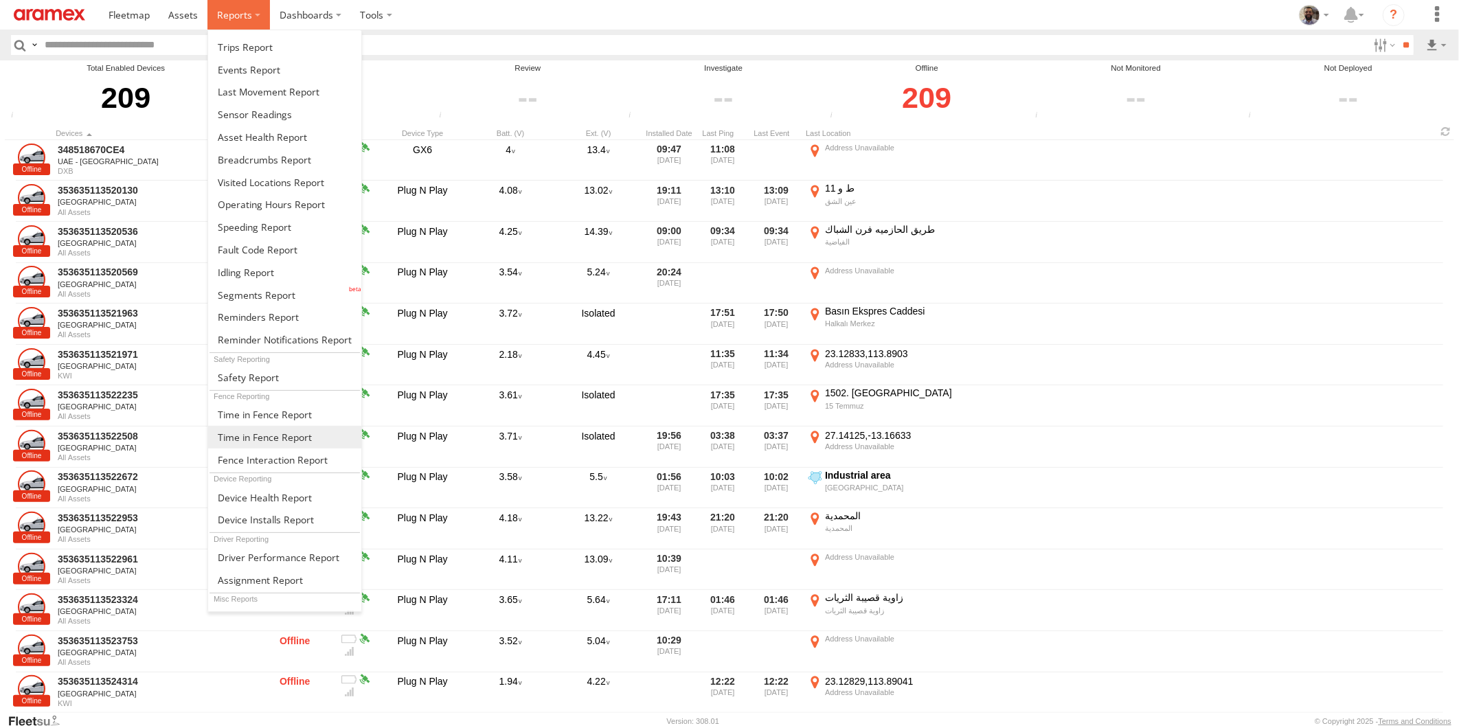
scroll to position [55, 0]
click at [239, 25] on label at bounding box center [238, 15] width 62 height 30
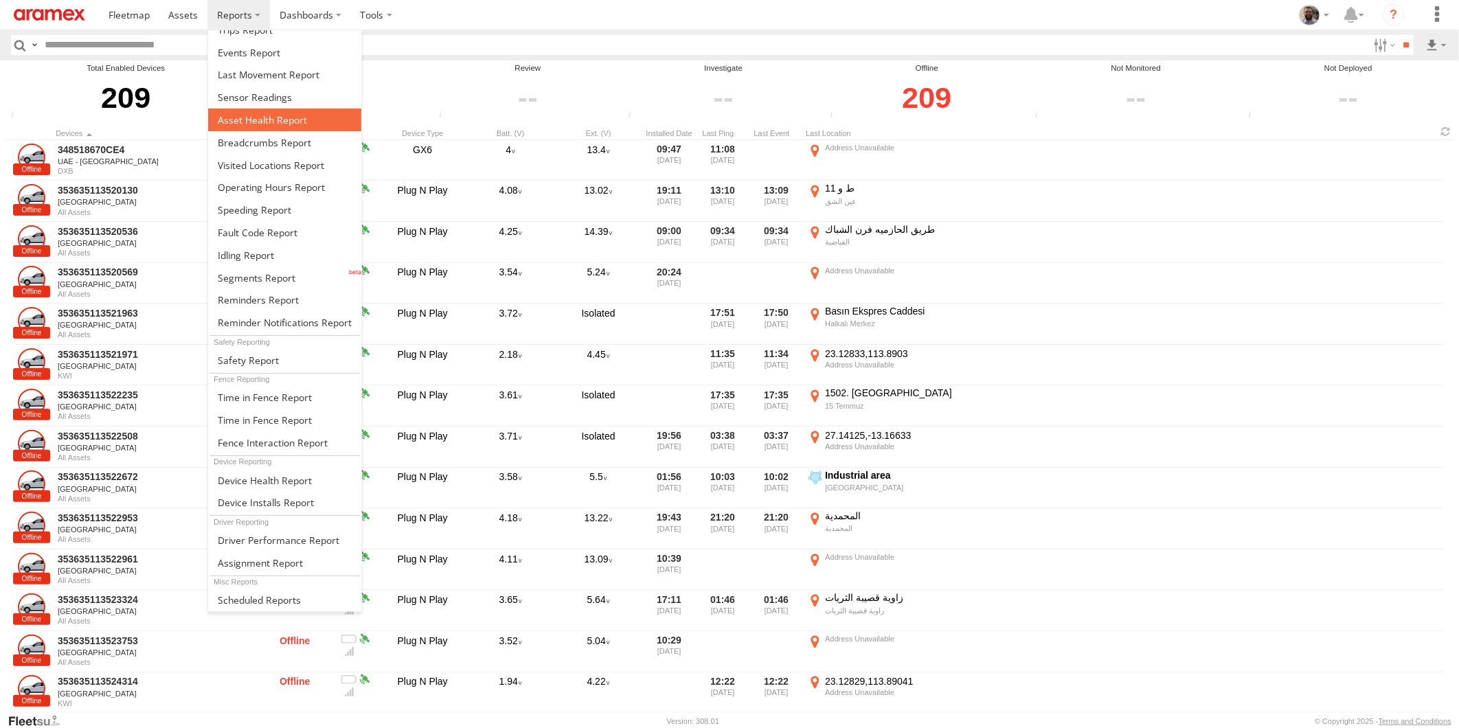
click at [271, 124] on span at bounding box center [262, 119] width 89 height 13
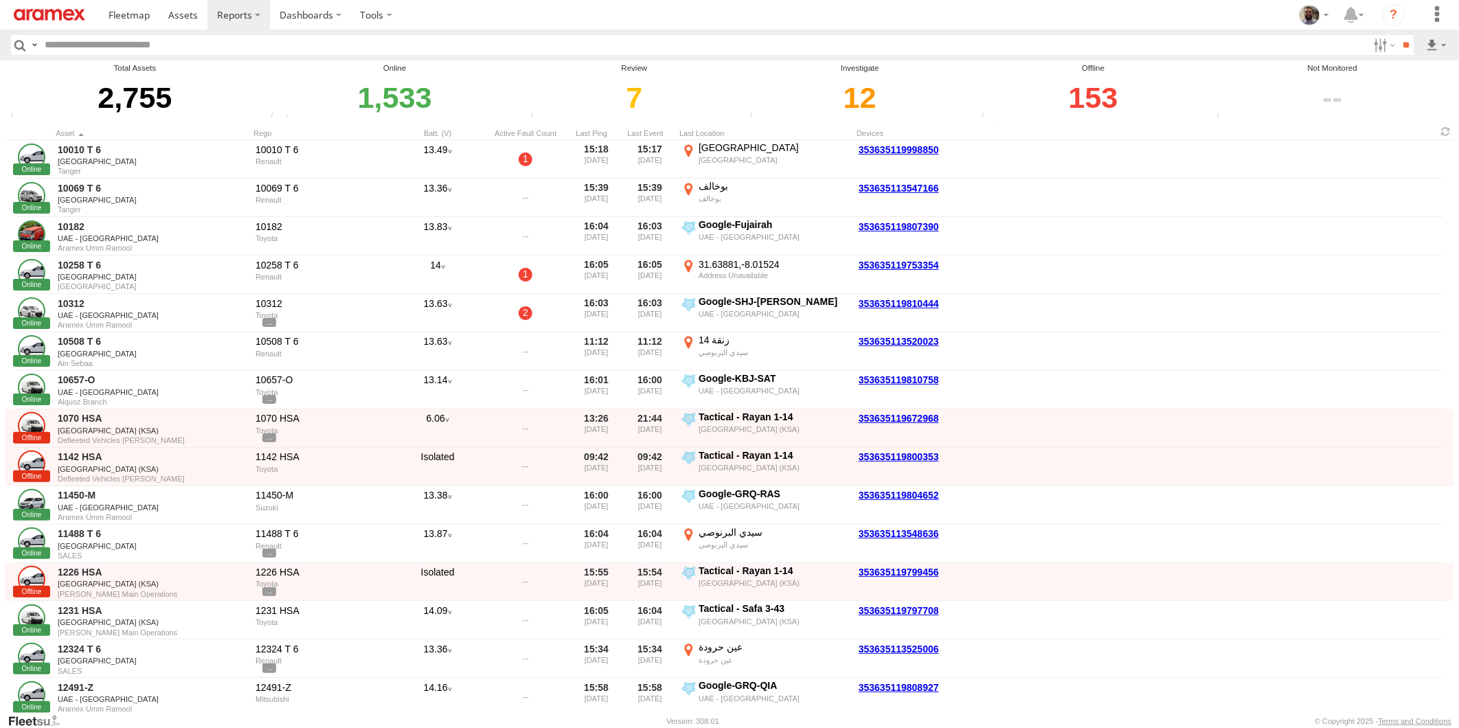
click at [1096, 106] on div "153" at bounding box center [1092, 97] width 231 height 47
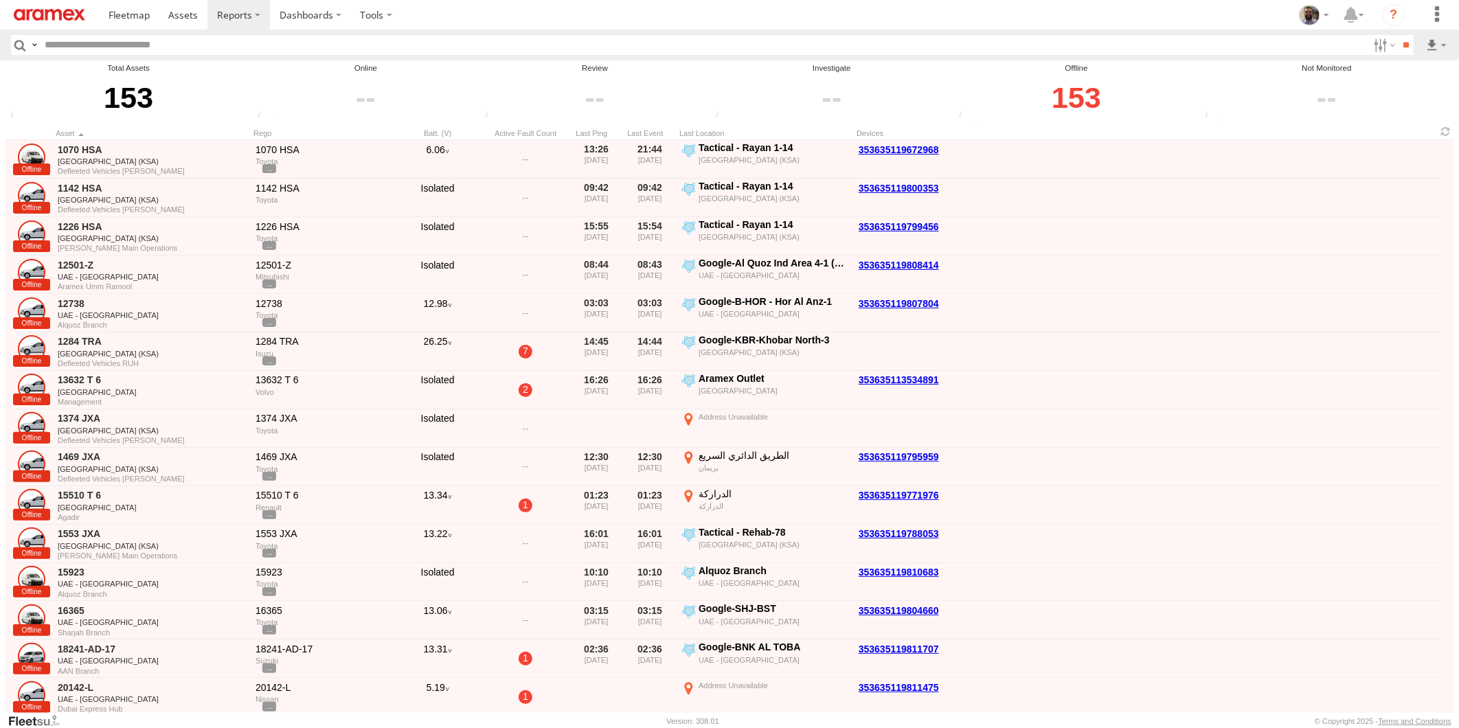
click at [32, 48] on label at bounding box center [34, 45] width 11 height 20
click at [282, 48] on input "text" at bounding box center [703, 45] width 1329 height 20
click at [275, 44] on input "text" at bounding box center [703, 45] width 1329 height 20
click at [1362, 82] on div at bounding box center [1326, 97] width 251 height 47
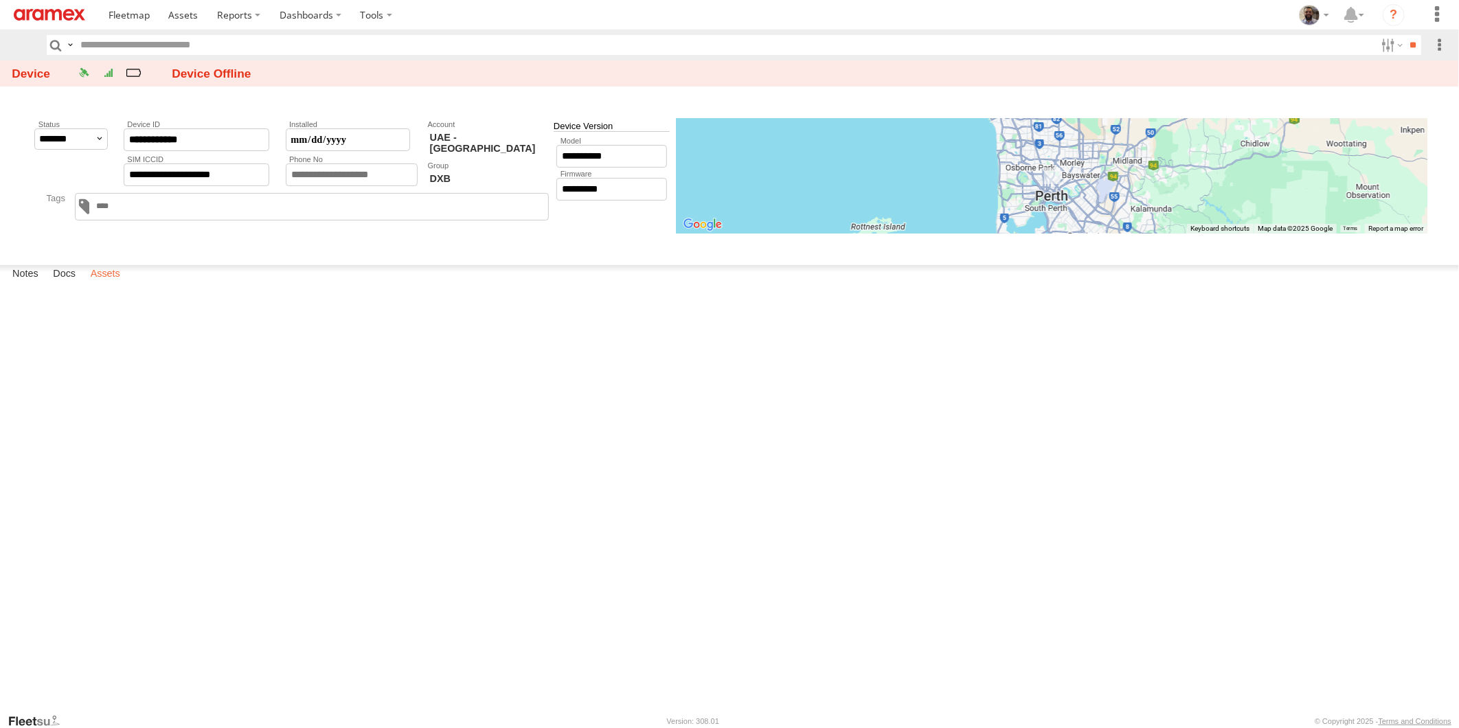
click at [111, 284] on label "Assets" at bounding box center [105, 274] width 43 height 19
click at [115, 284] on label "Assets" at bounding box center [105, 274] width 43 height 19
click at [172, 133] on input "**********" at bounding box center [197, 139] width 146 height 23
click at [173, 133] on input "**********" at bounding box center [197, 139] width 146 height 23
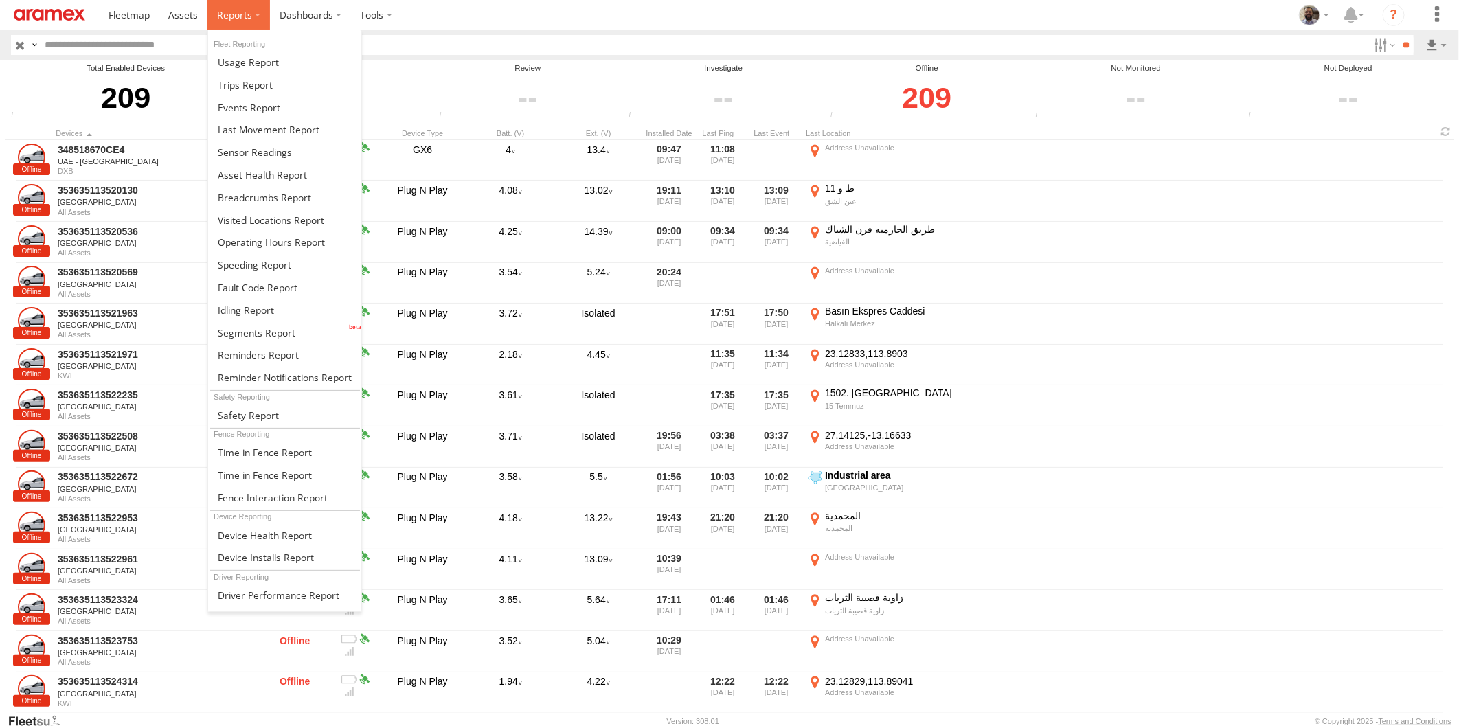
click at [263, 12] on label at bounding box center [238, 15] width 62 height 30
click at [287, 172] on span at bounding box center [262, 174] width 89 height 13
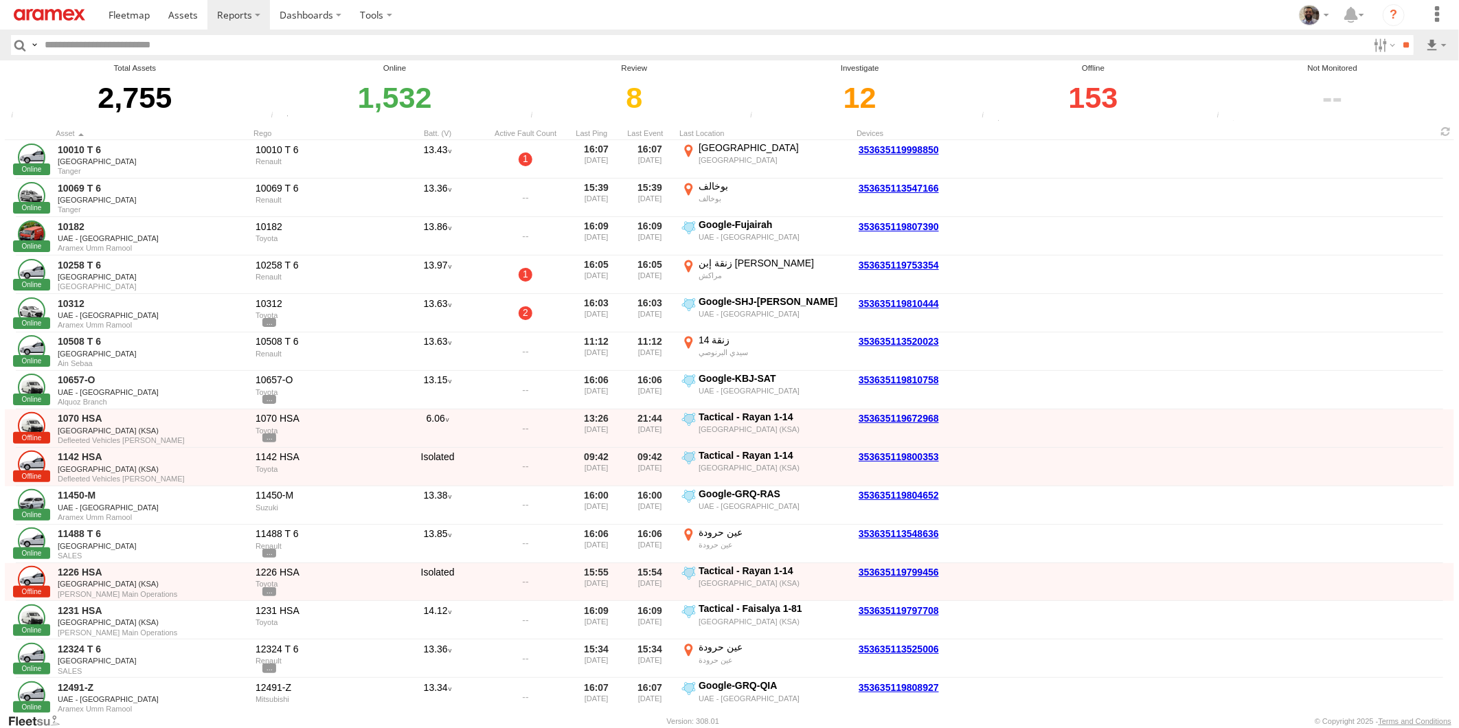
click at [1090, 79] on div "153" at bounding box center [1092, 97] width 231 height 47
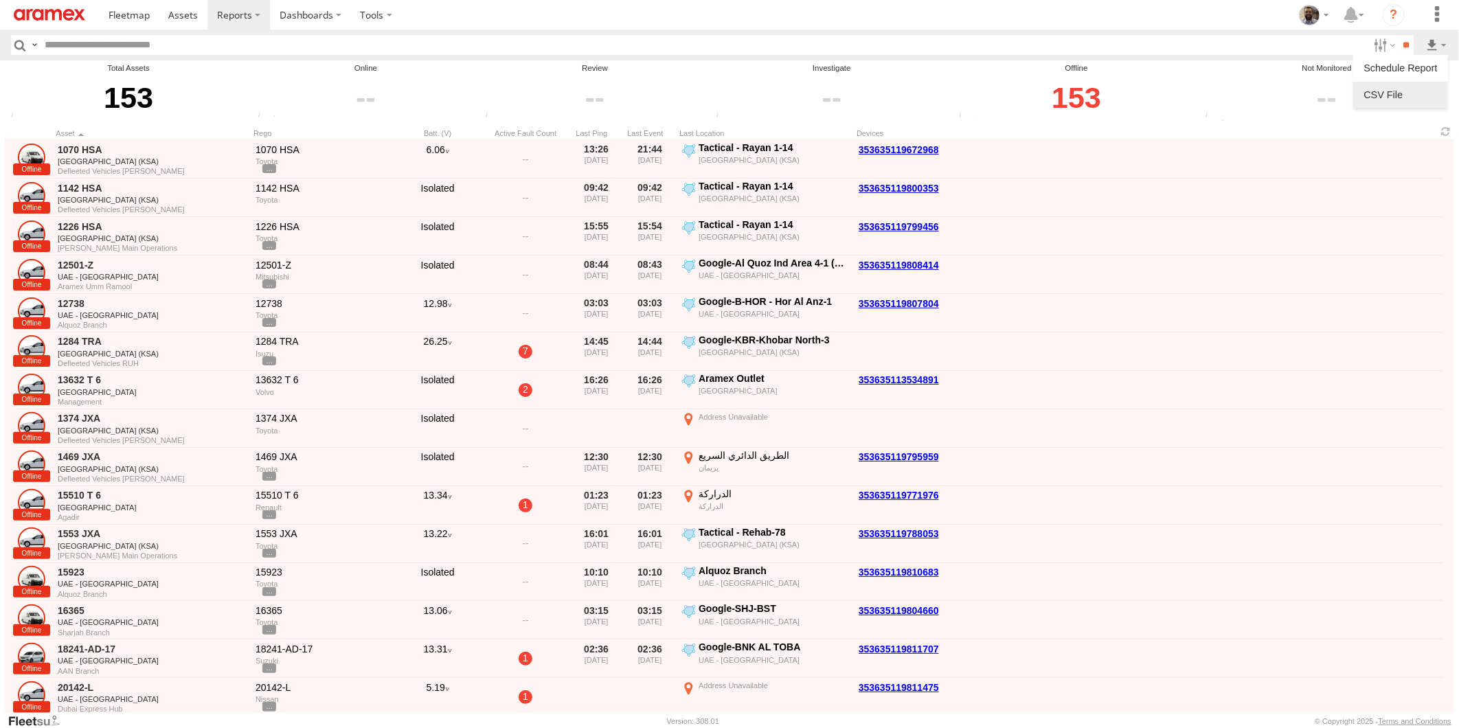
click at [1397, 89] on link at bounding box center [1400, 94] width 84 height 21
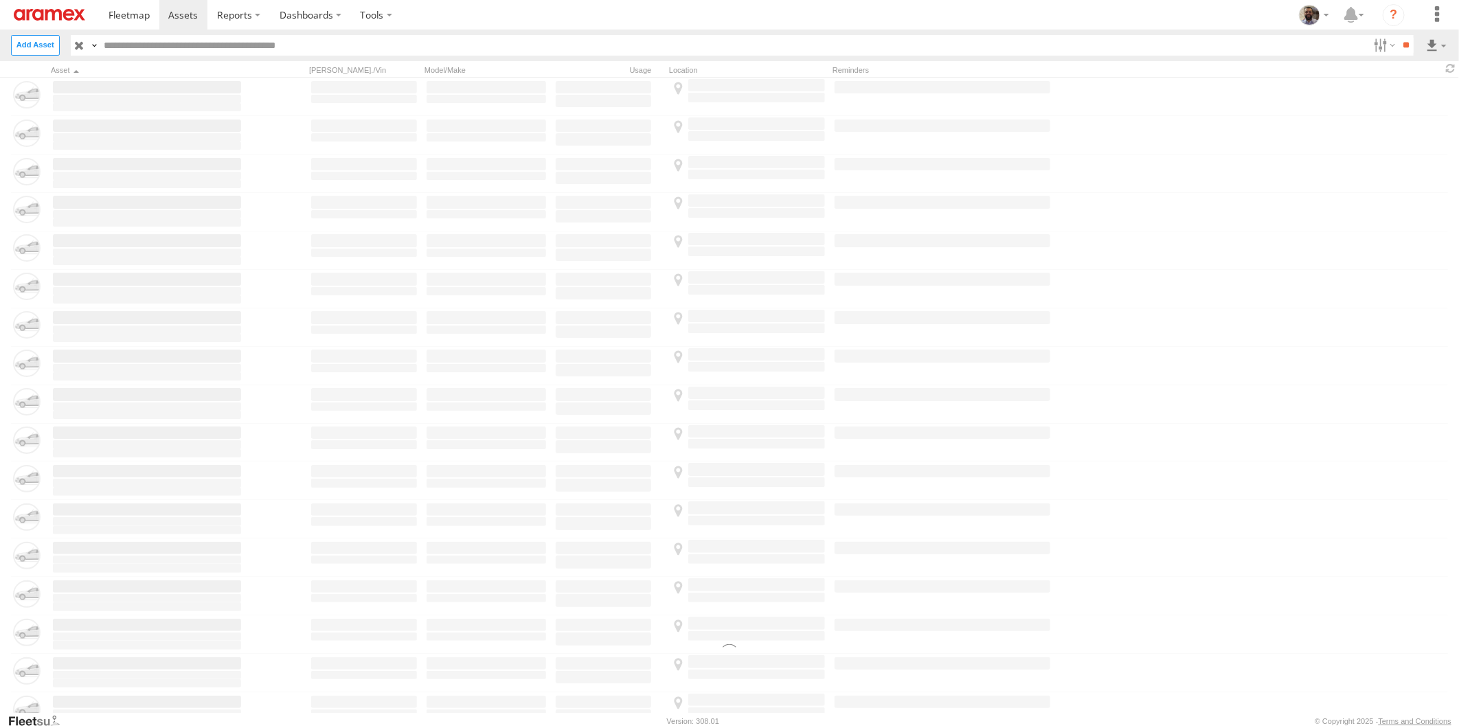
click at [225, 37] on input "text" at bounding box center [733, 45] width 1269 height 20
click at [189, 48] on input "text" at bounding box center [733, 45] width 1269 height 20
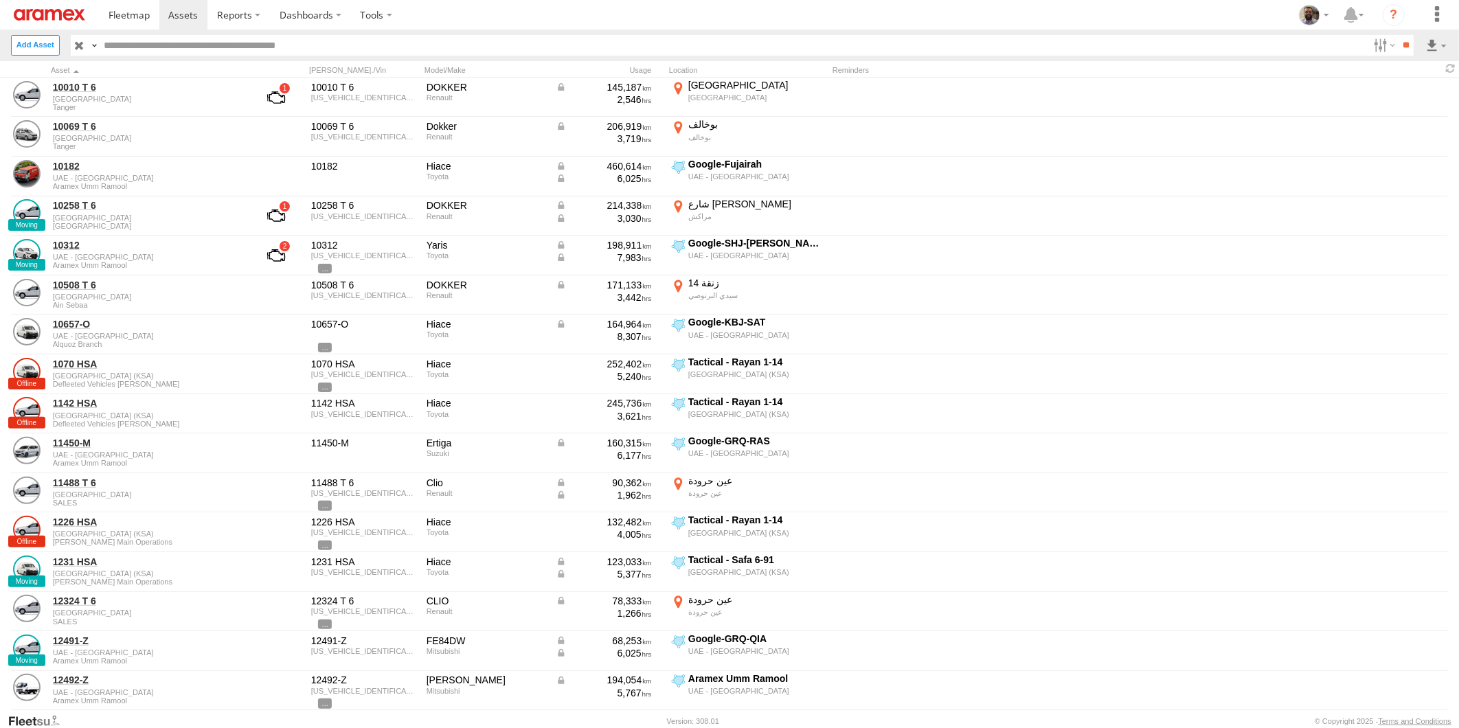
paste input "********"
type input "********"
click at [1402, 47] on input "**" at bounding box center [1405, 45] width 16 height 20
